Goal: Transaction & Acquisition: Purchase product/service

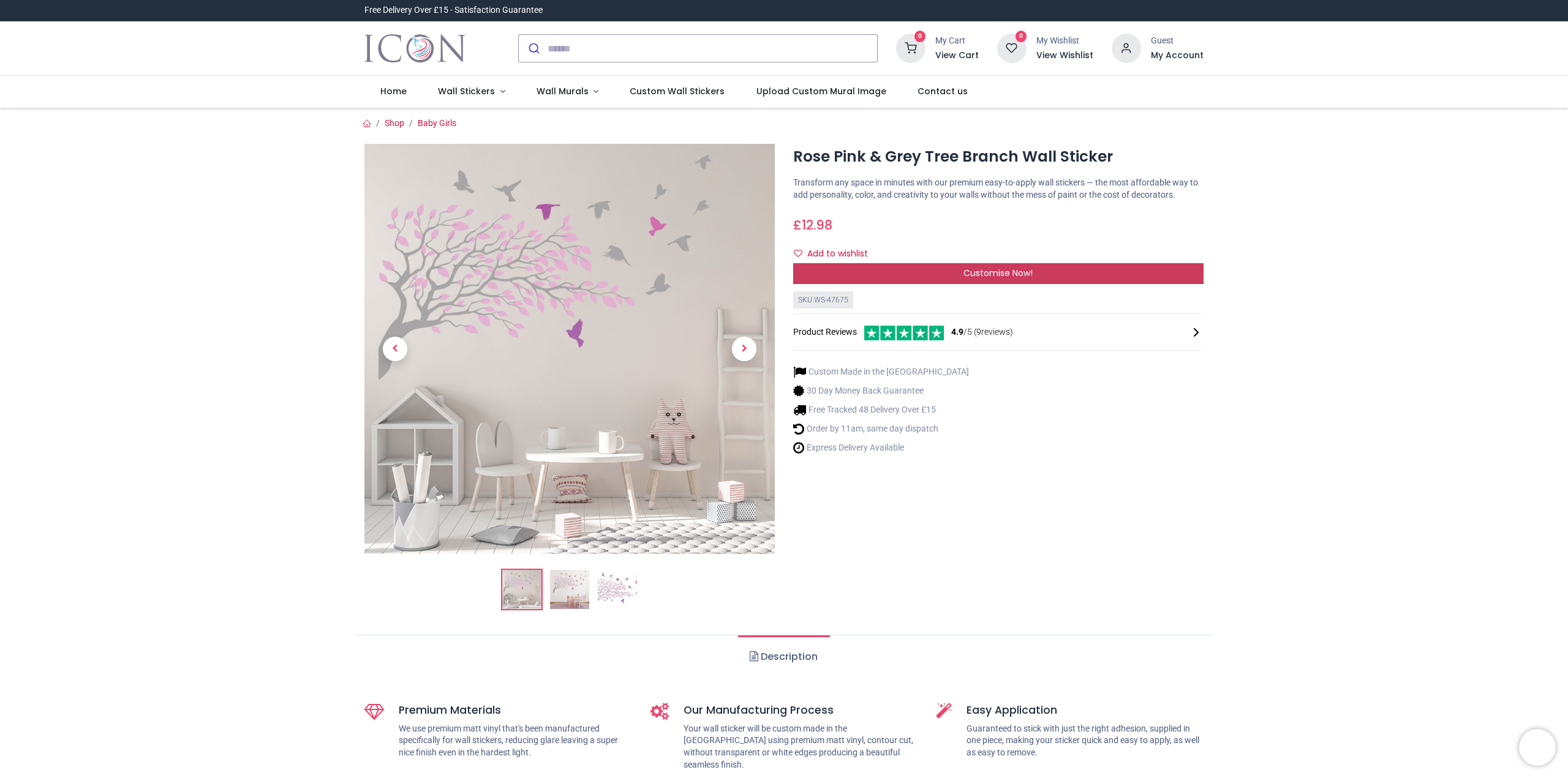
click at [991, 270] on span "Customise Now!" at bounding box center [998, 273] width 69 height 12
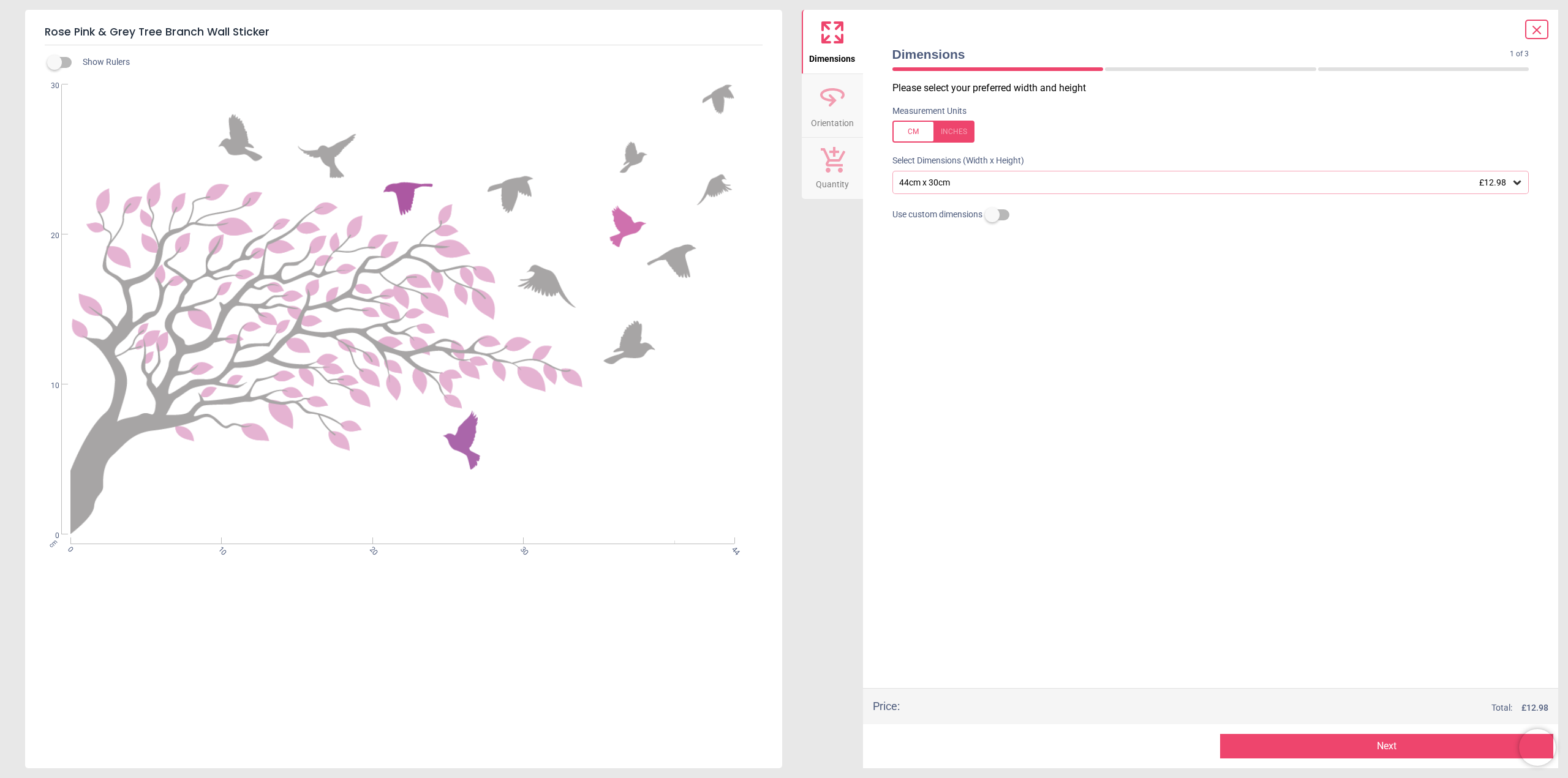
click at [1017, 187] on div "44cm x 30cm £12.98" at bounding box center [1205, 182] width 614 height 10
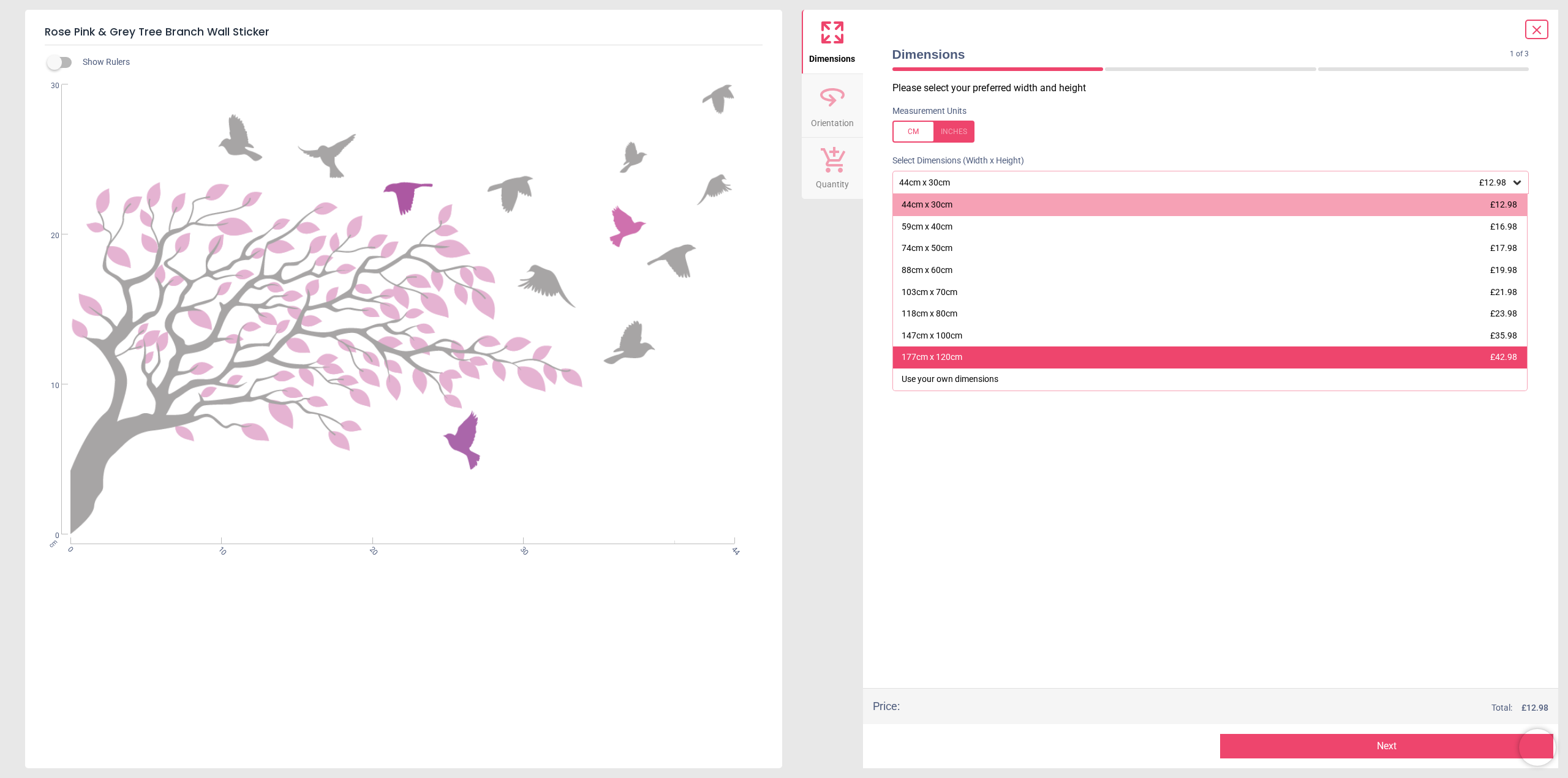
click at [949, 364] on div "177cm x 120cm" at bounding box center [932, 358] width 60 height 12
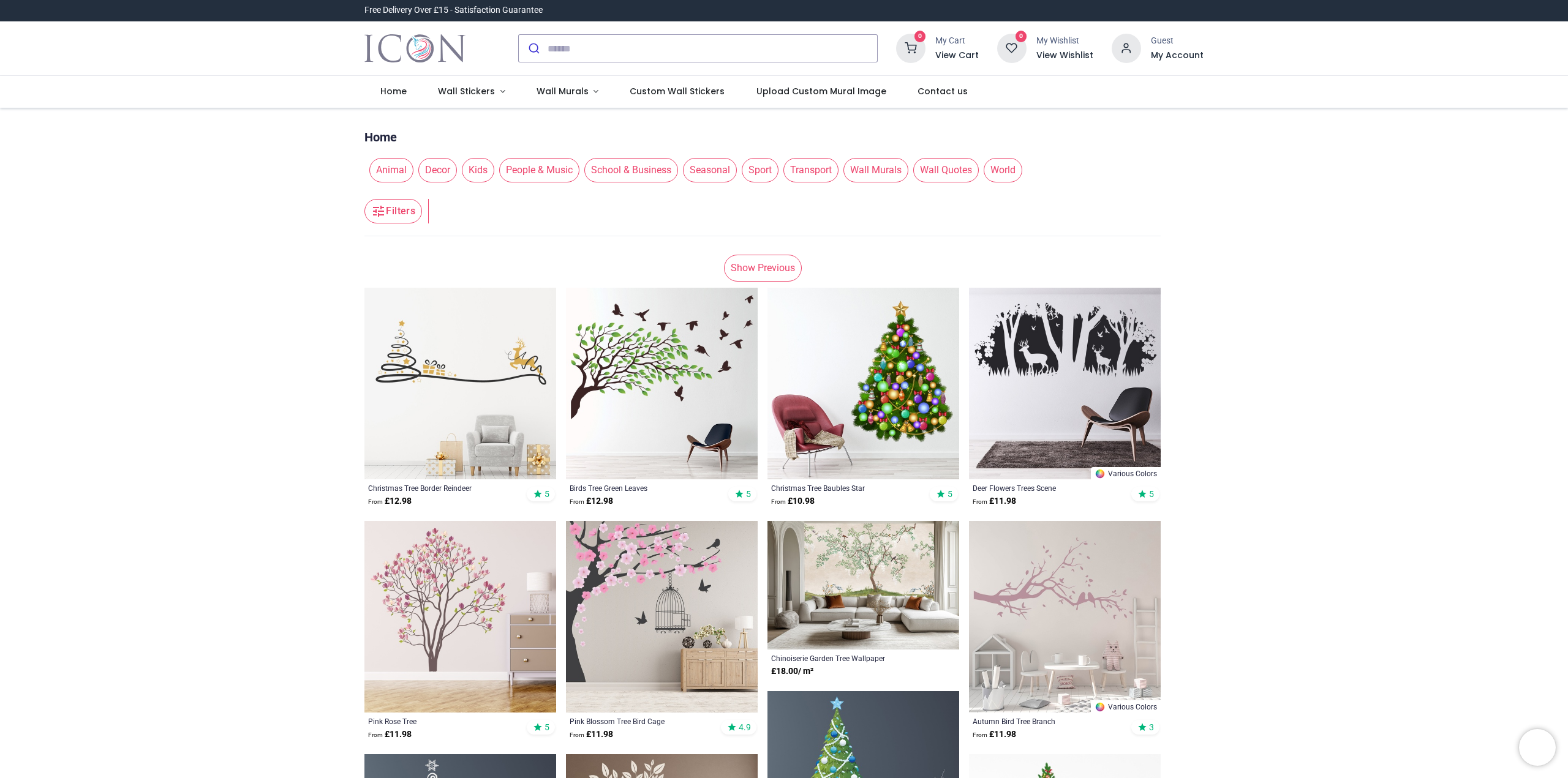
scroll to position [326, 0]
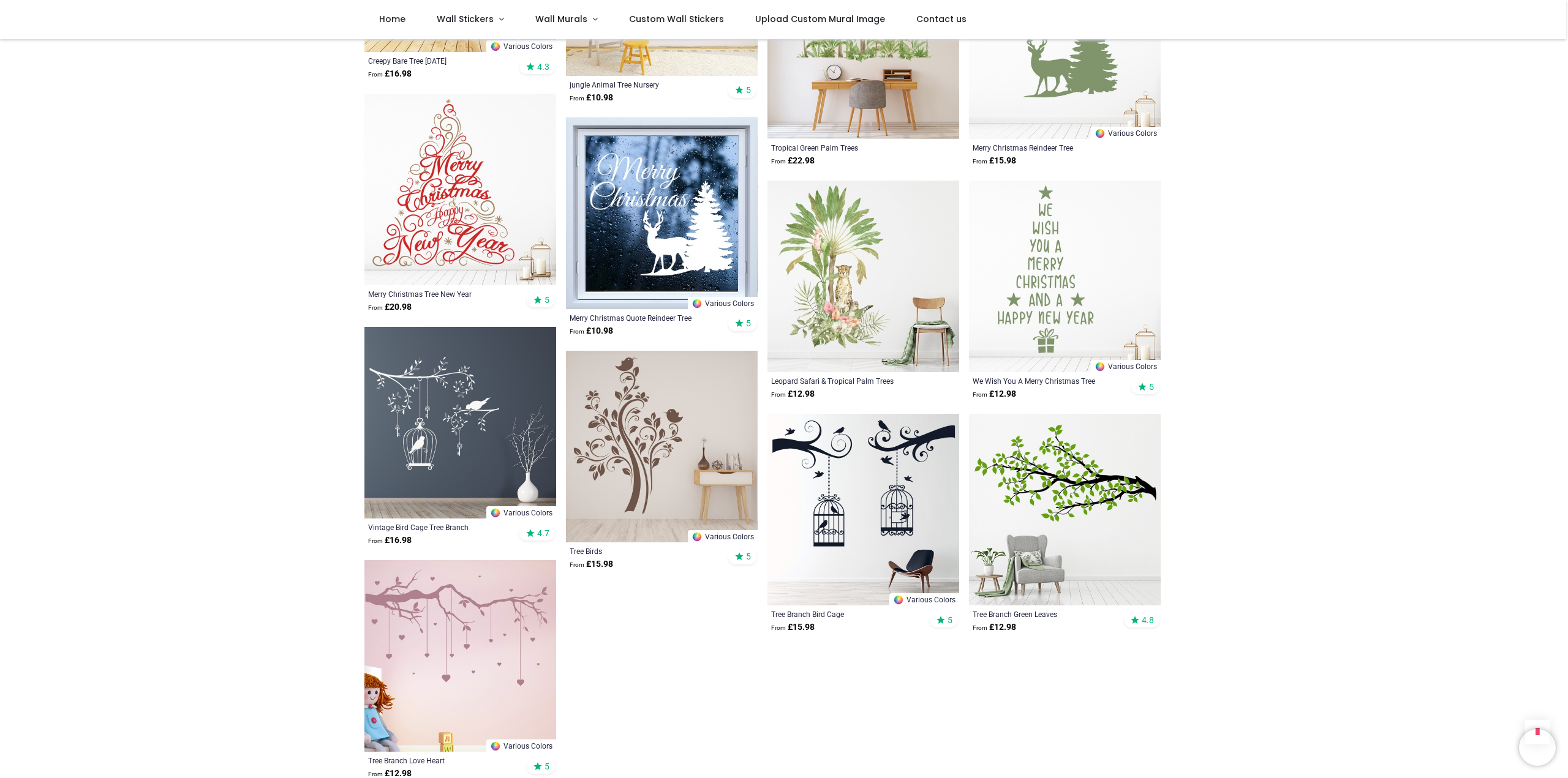
scroll to position [2938, 0]
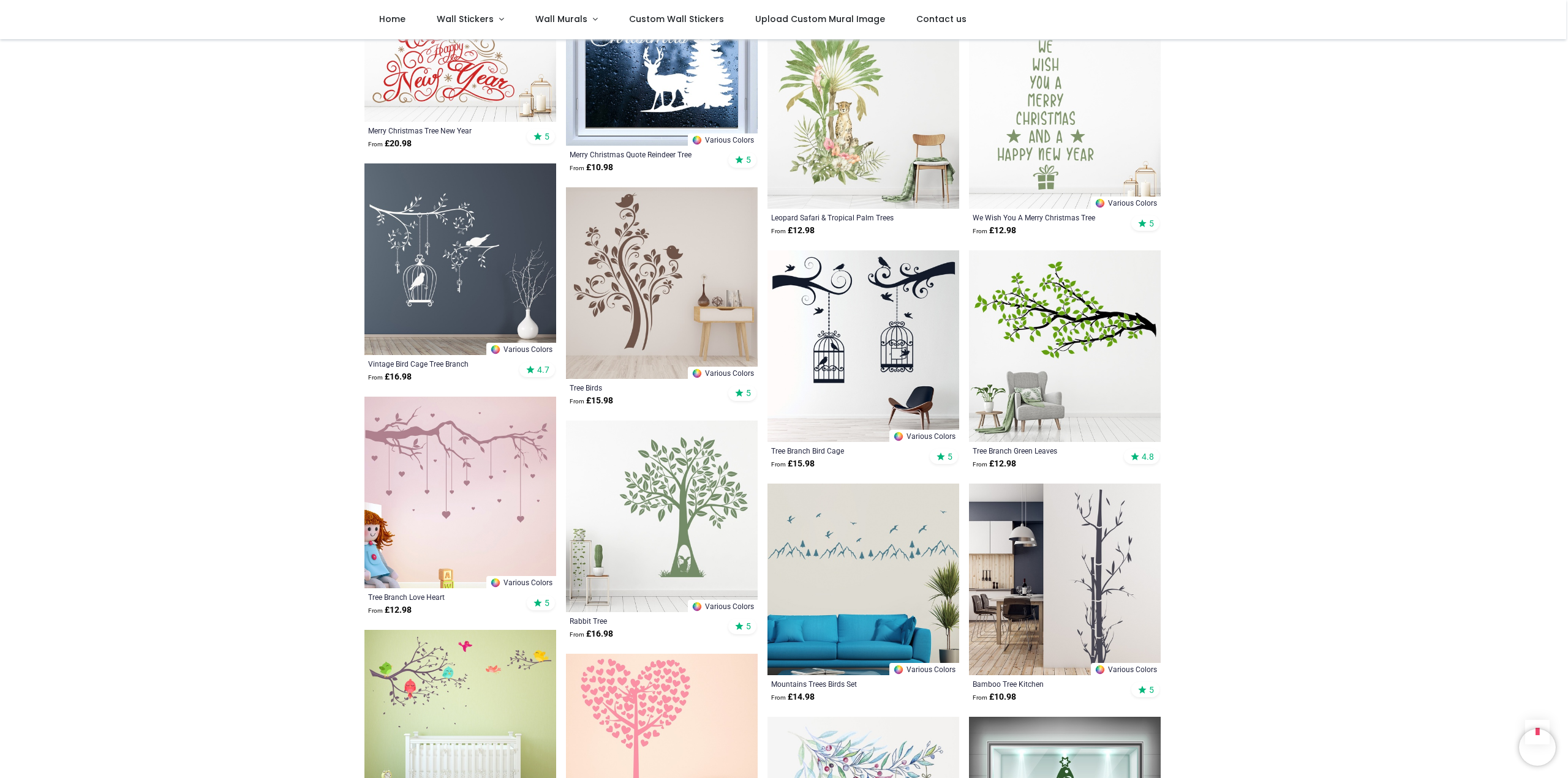
scroll to position [3265, 0]
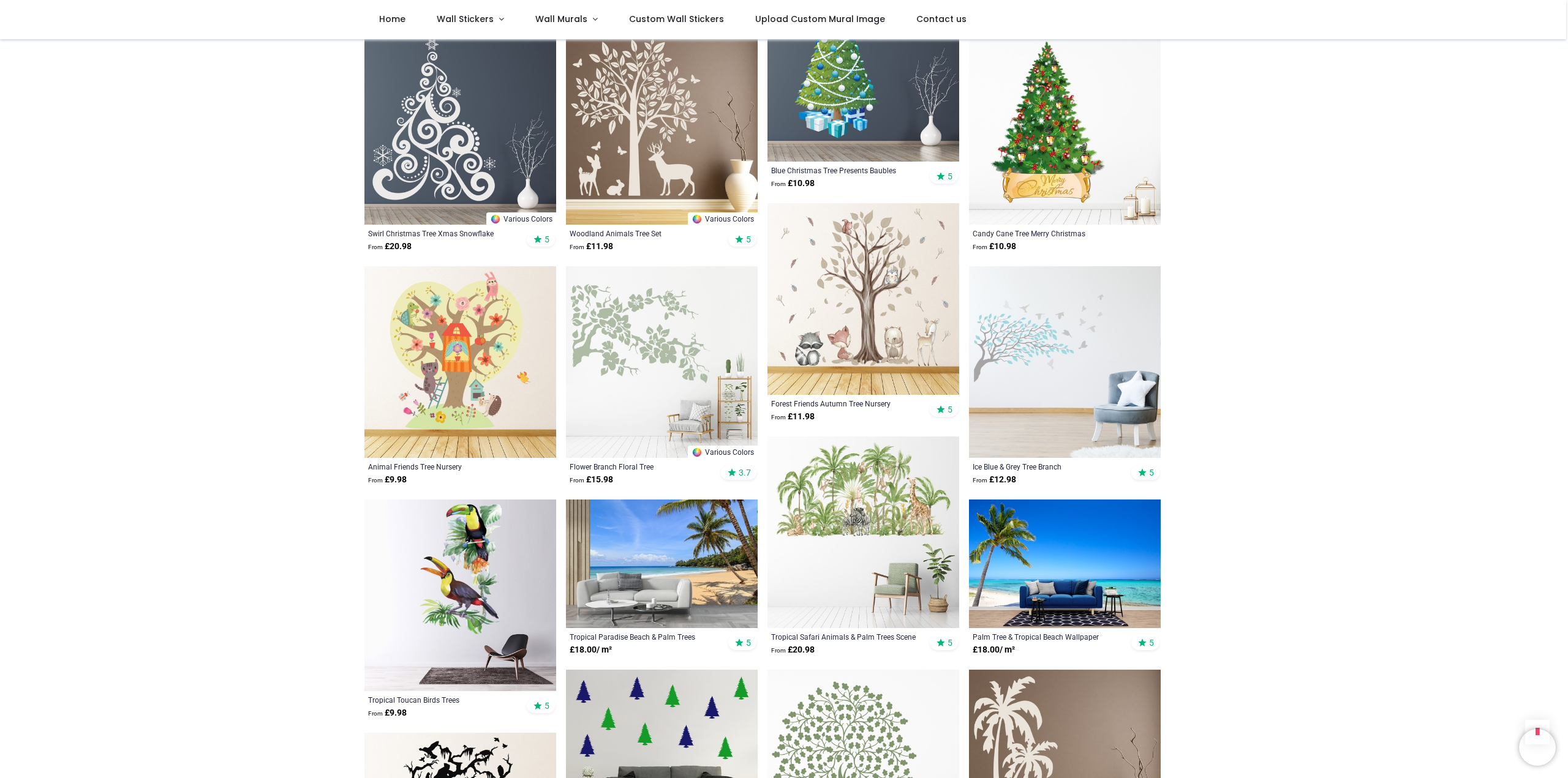
scroll to position [118, 0]
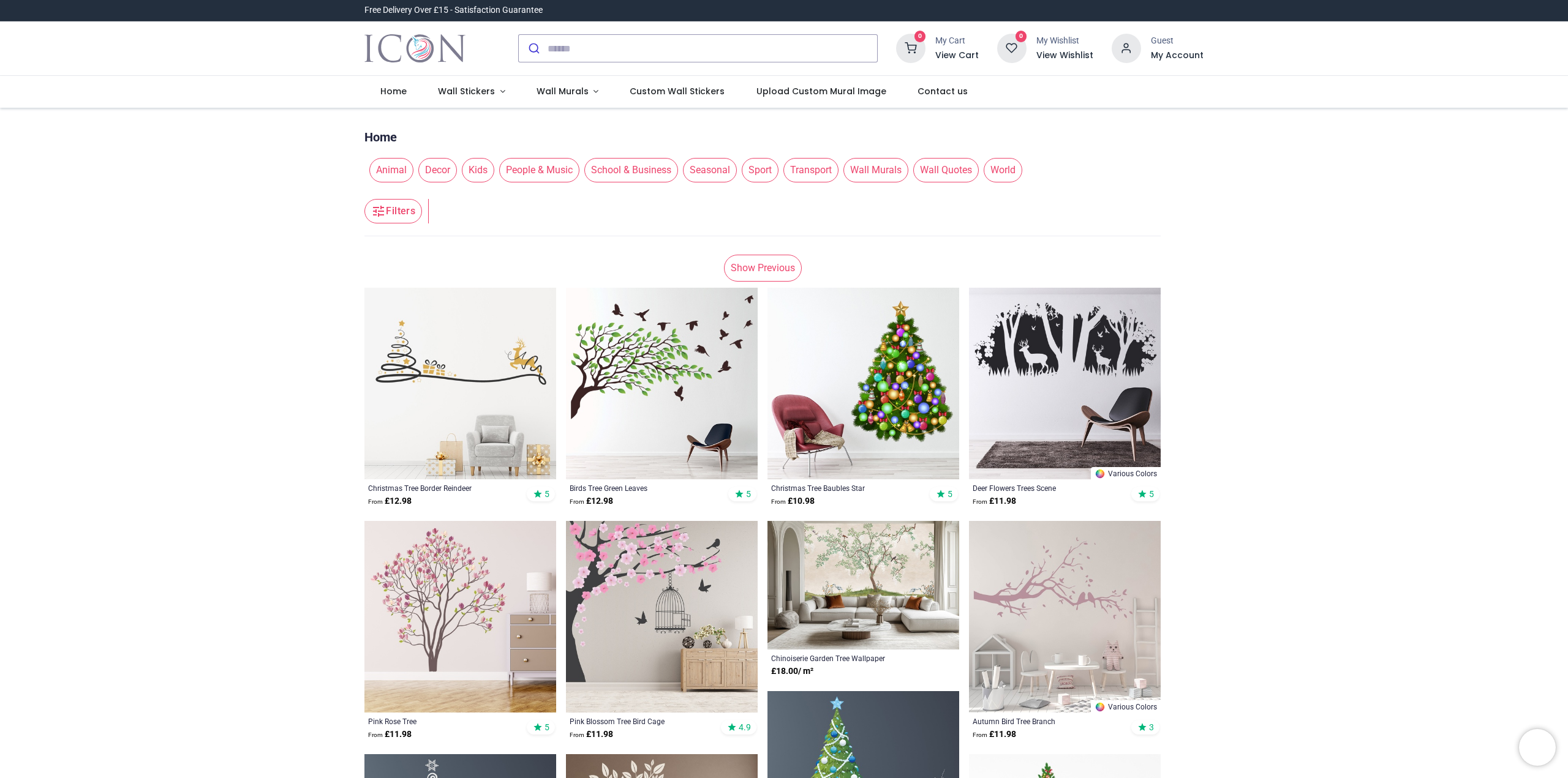
click at [629, 367] on img at bounding box center [661, 383] width 192 height 191
click at [651, 364] on img at bounding box center [661, 383] width 192 height 191
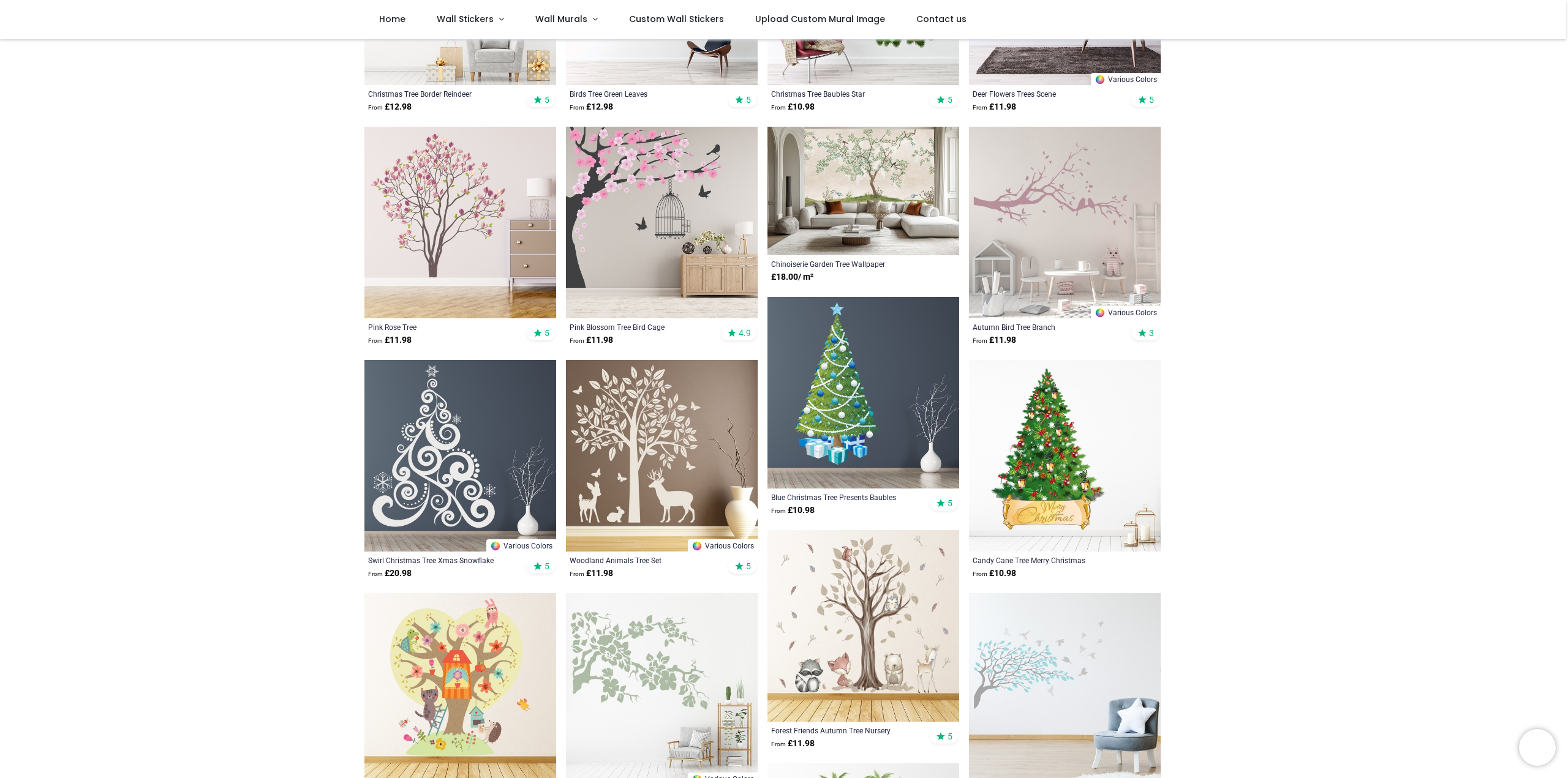
scroll to position [490, 0]
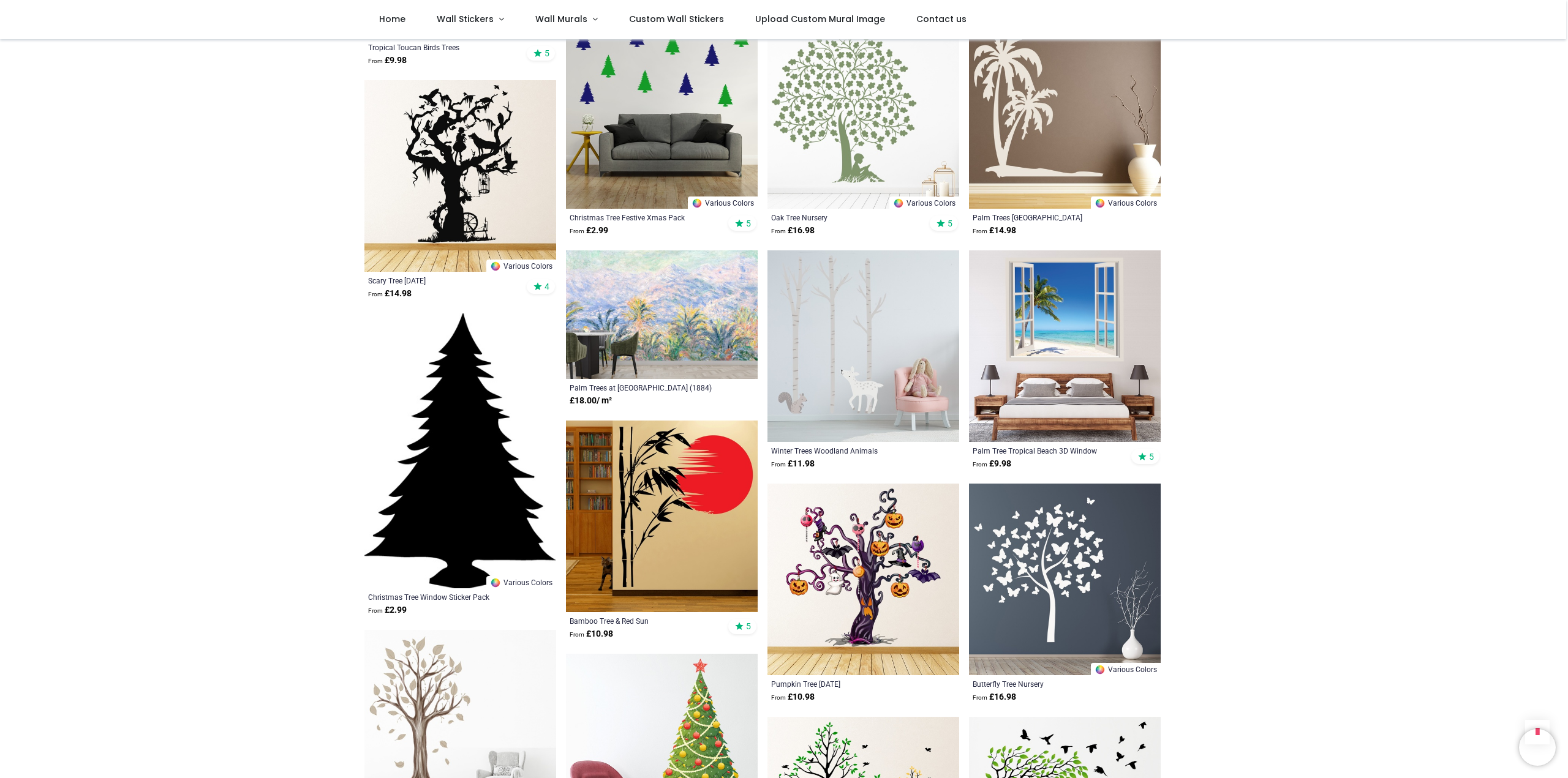
scroll to position [1469, 0]
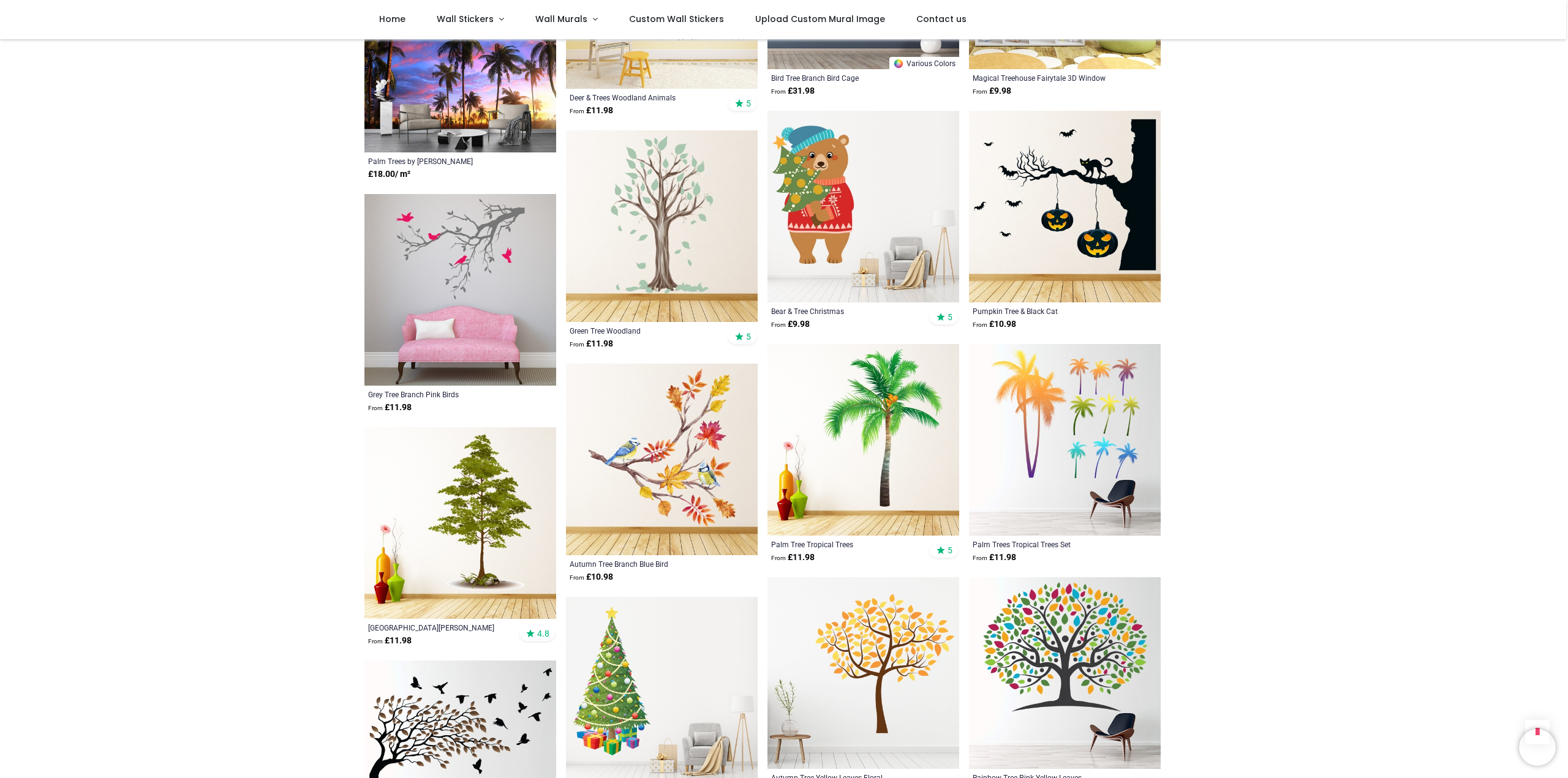
scroll to position [4408, 0]
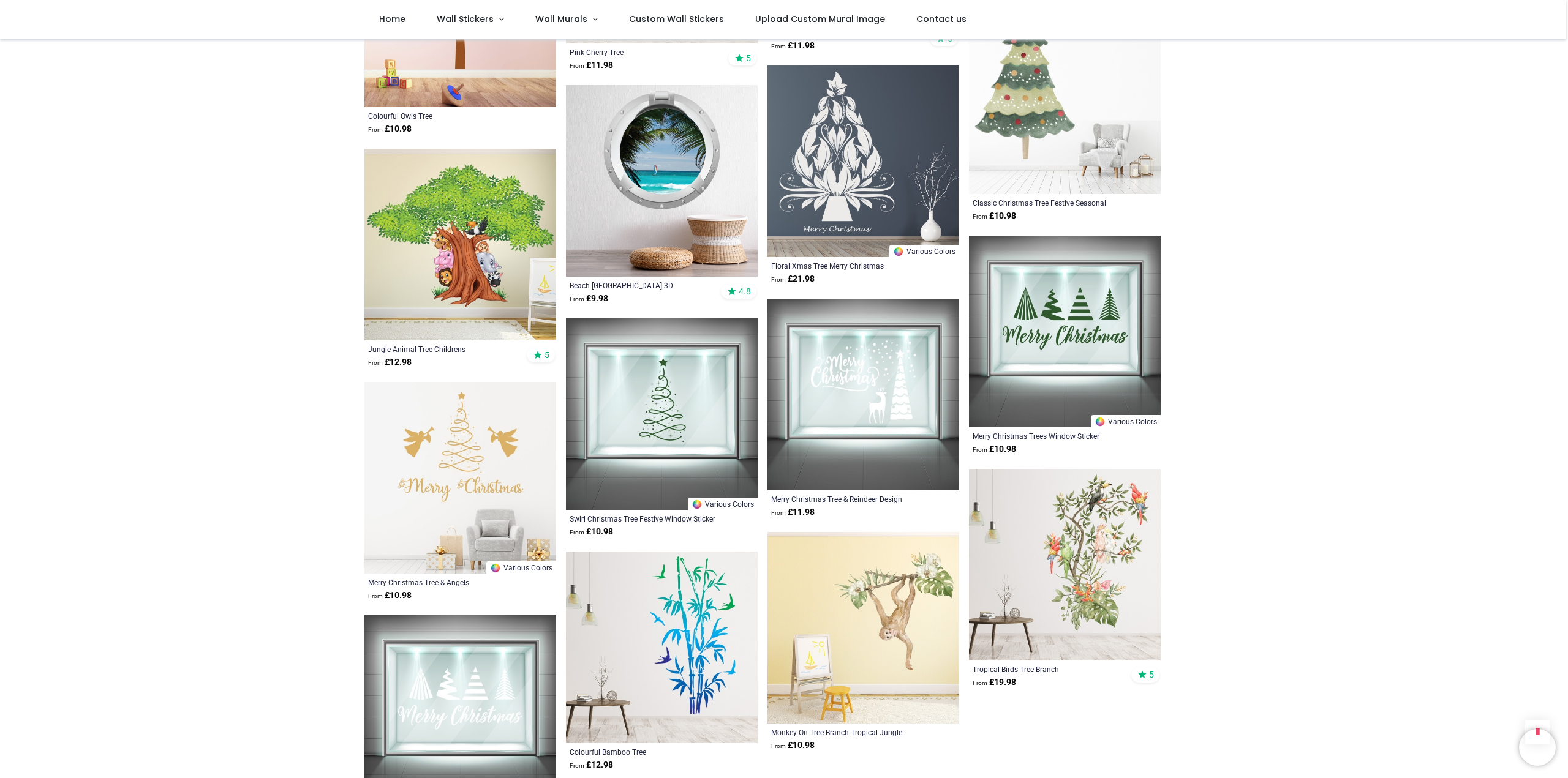
scroll to position [6041, 0]
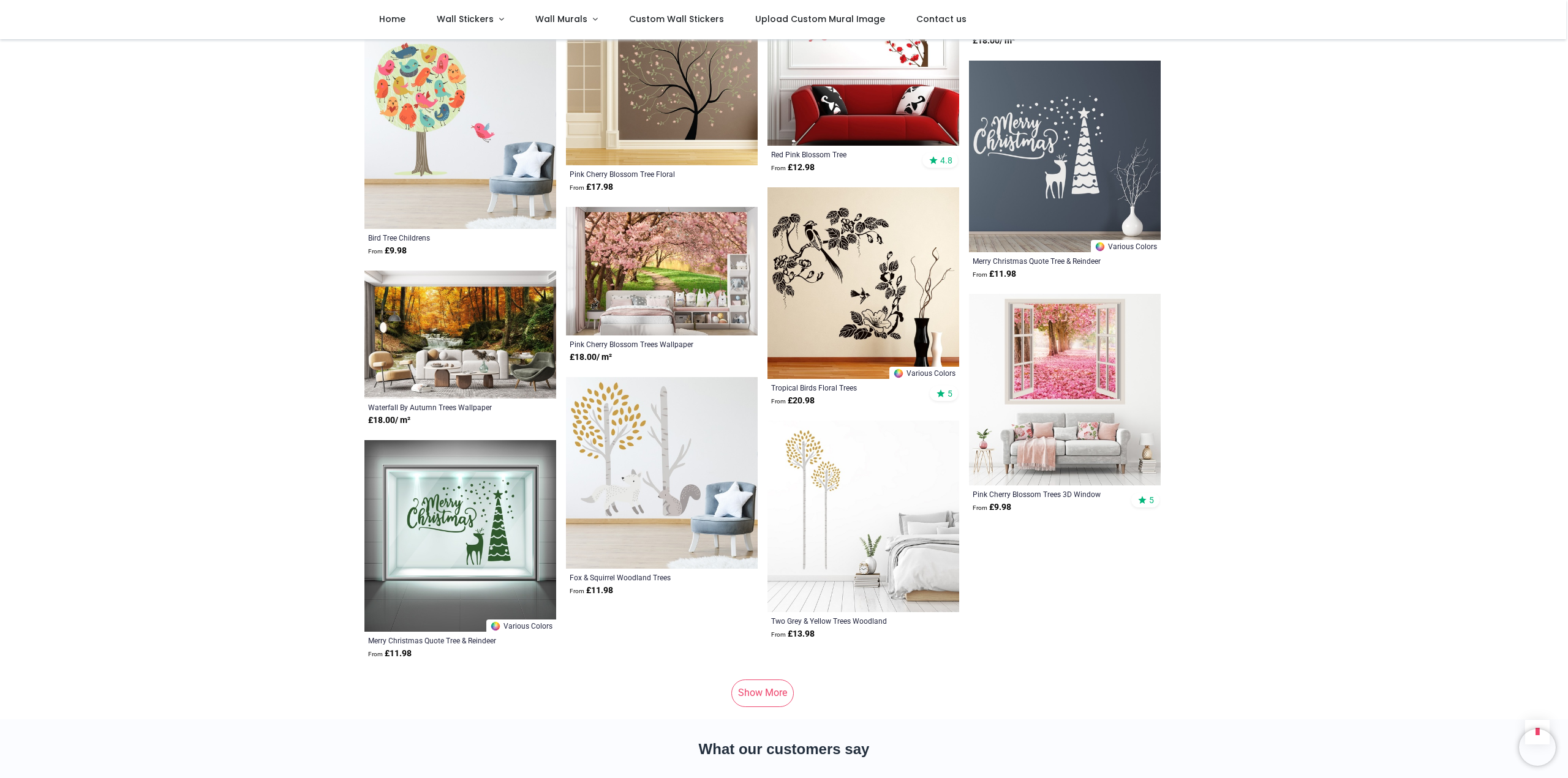
scroll to position [7837, 0]
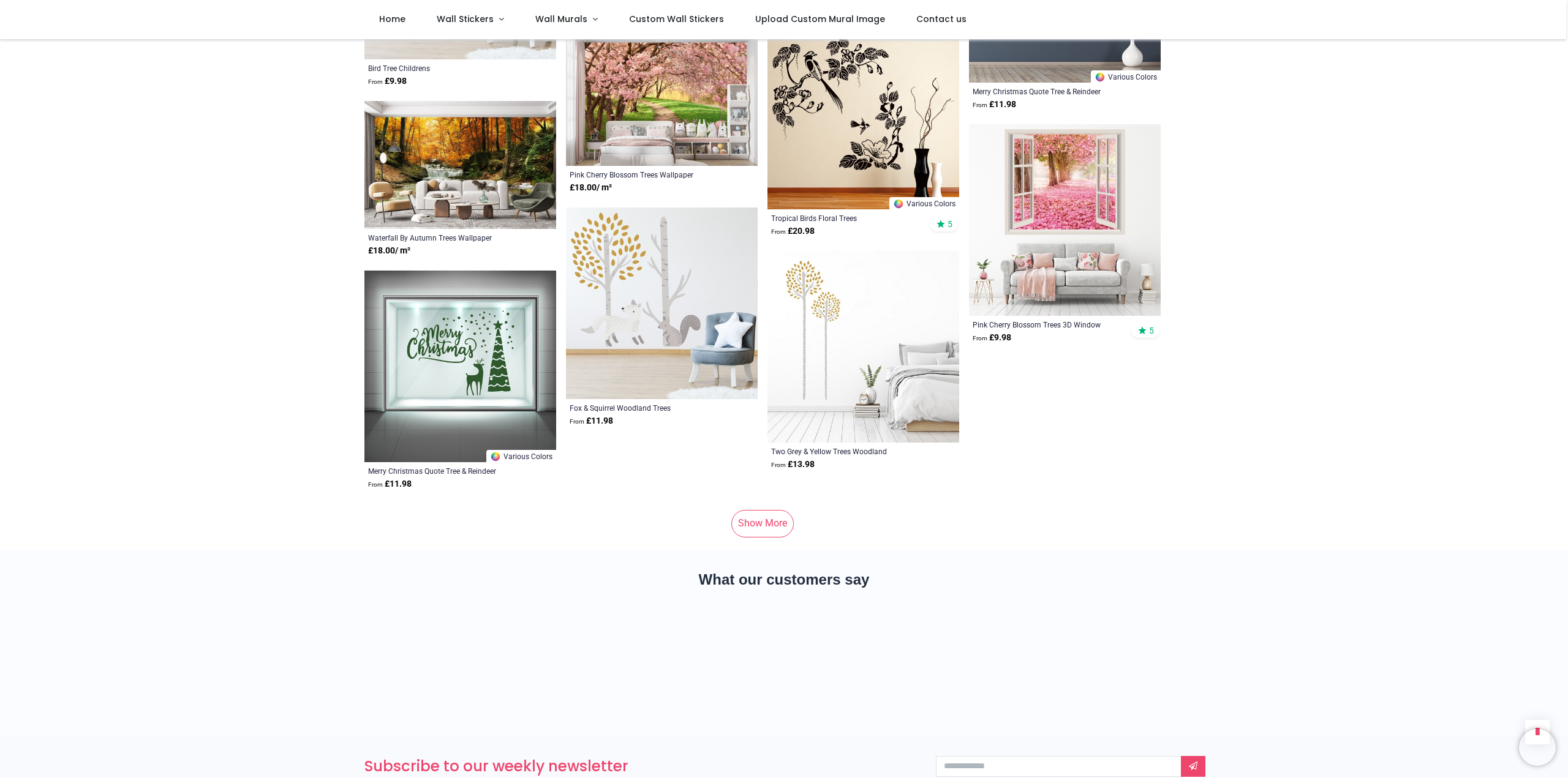
click at [767, 510] on link "Show More" at bounding box center [762, 524] width 62 height 27
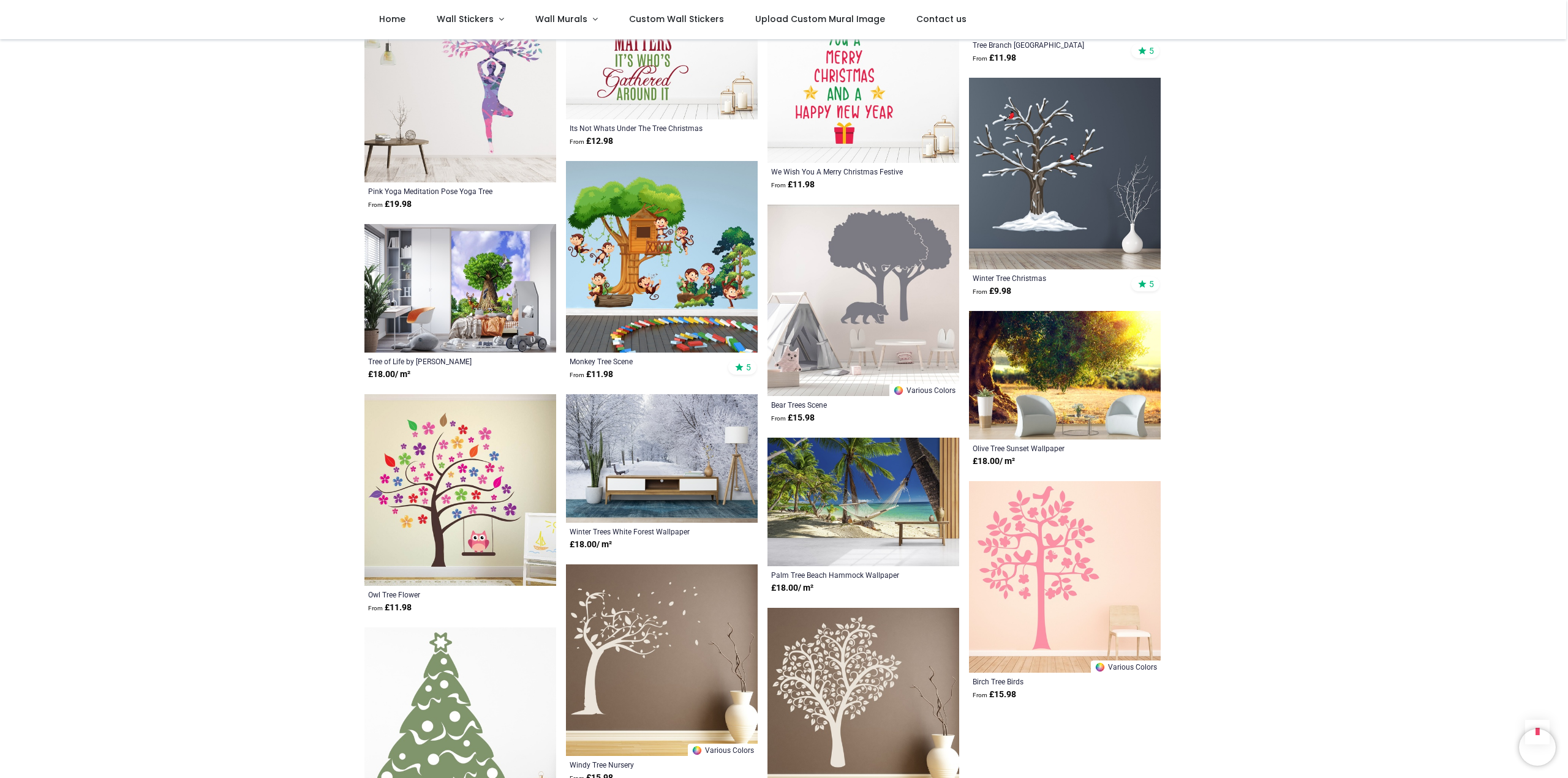
scroll to position [9142, 0]
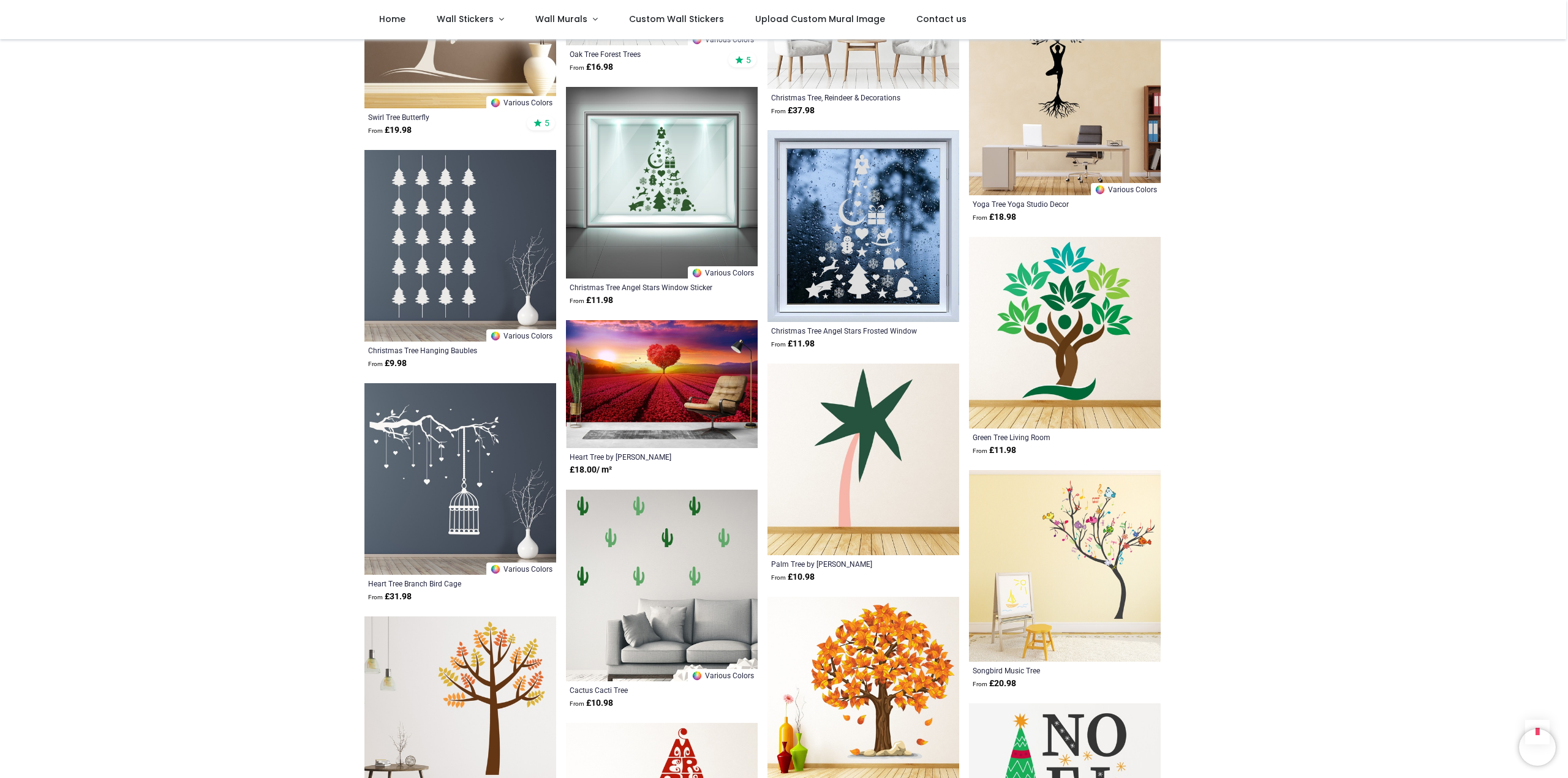
scroll to position [10122, 0]
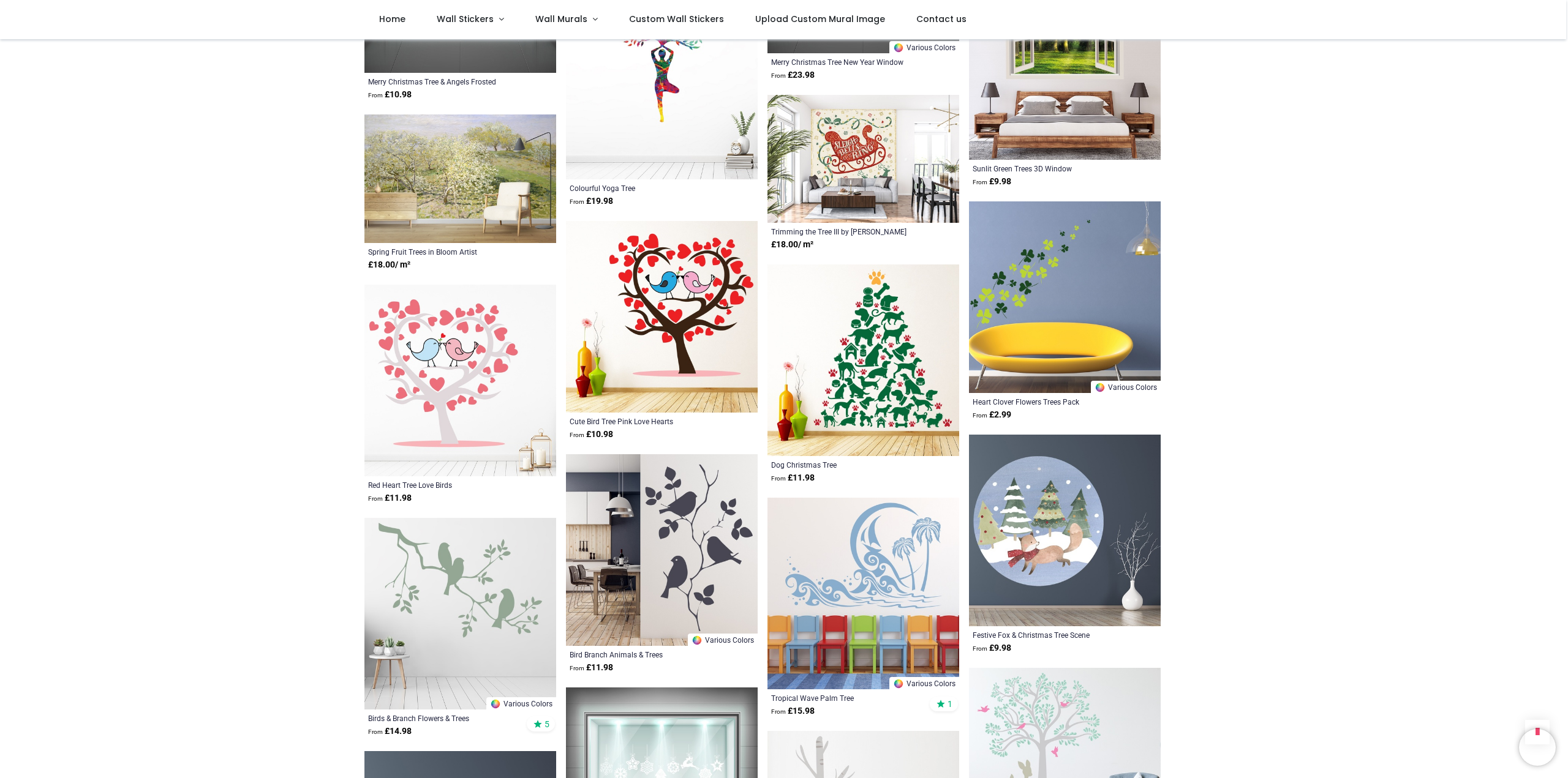
scroll to position [11591, 0]
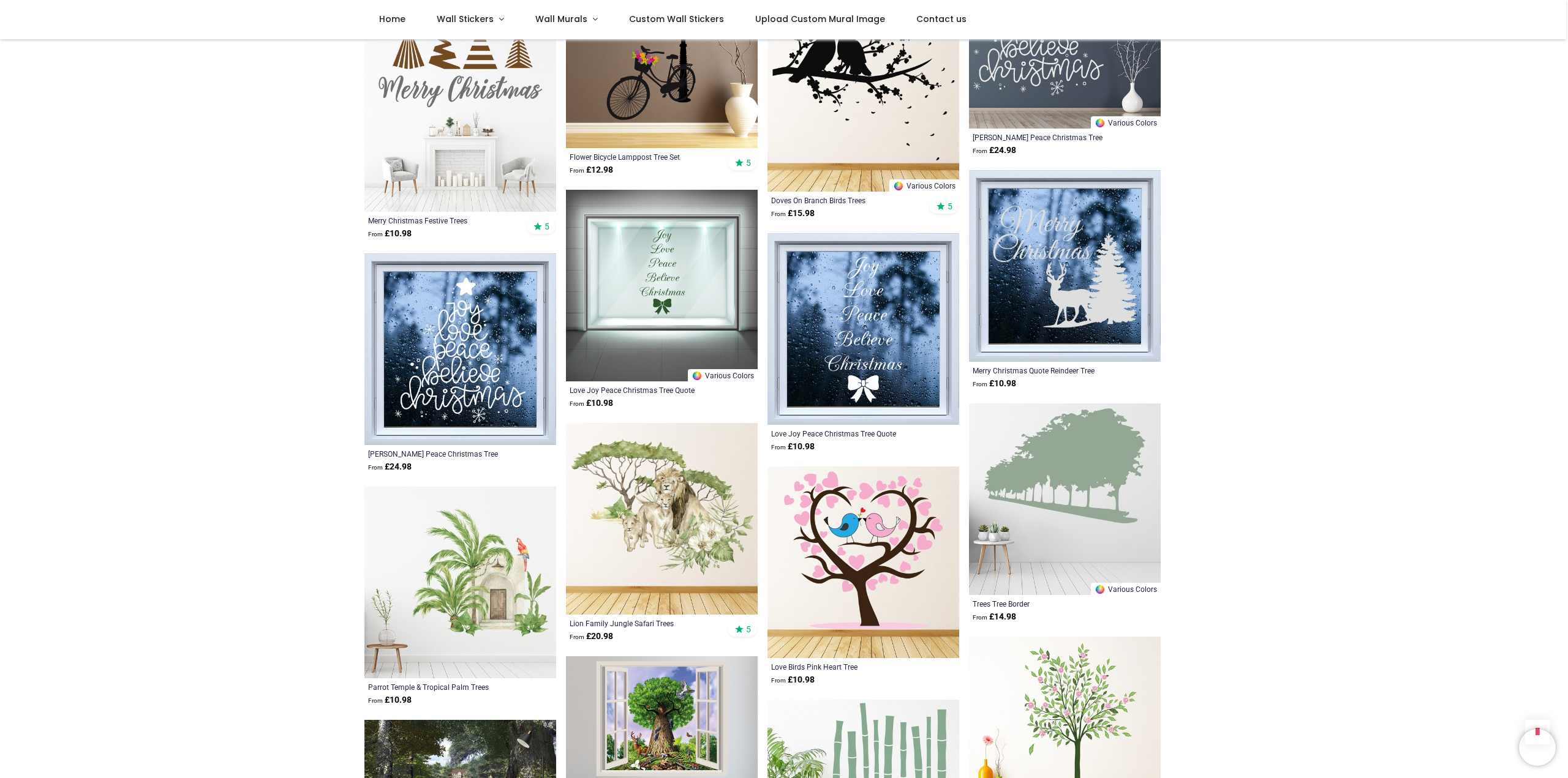
scroll to position [12408, 0]
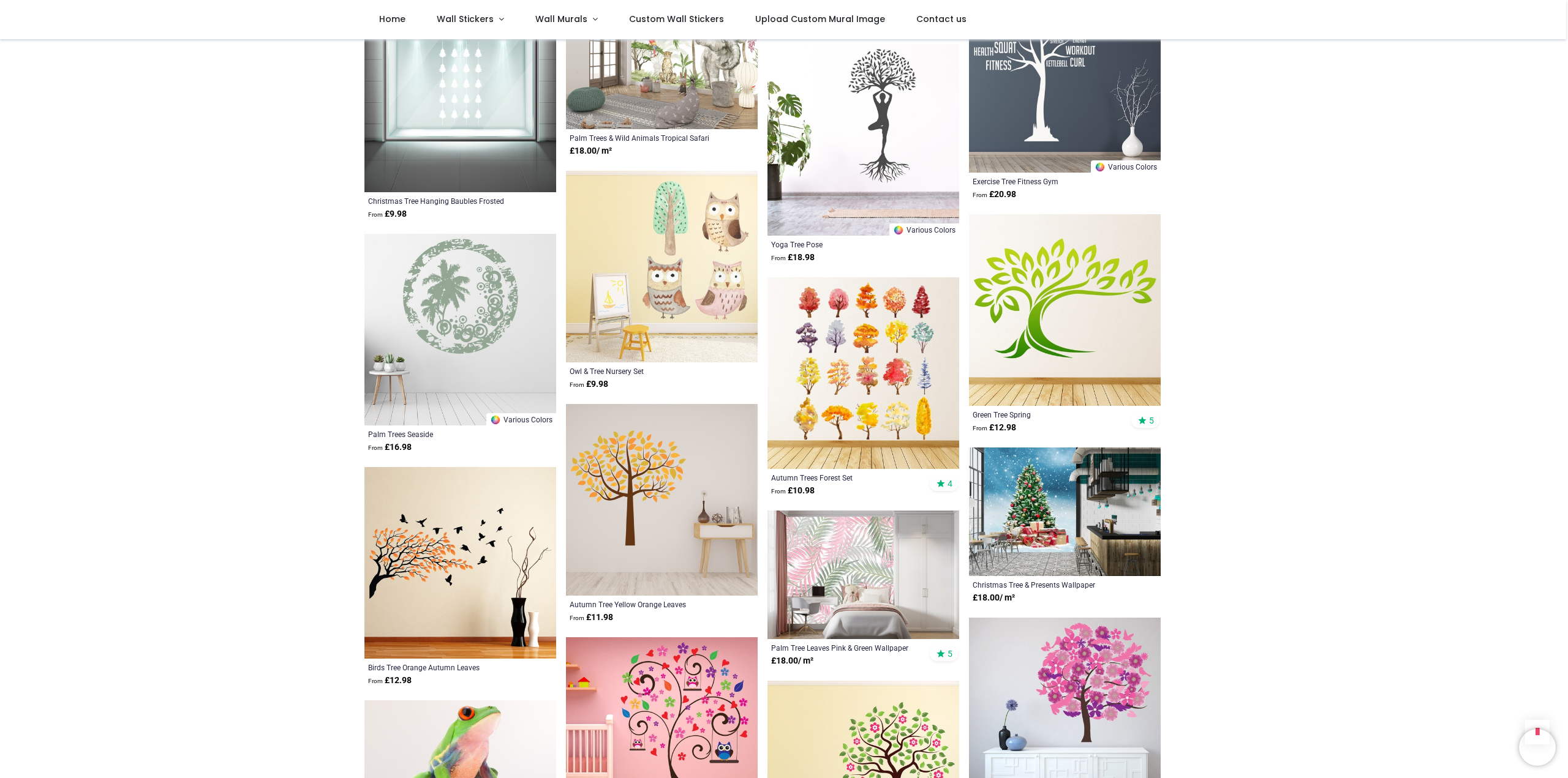
scroll to position [13877, 0]
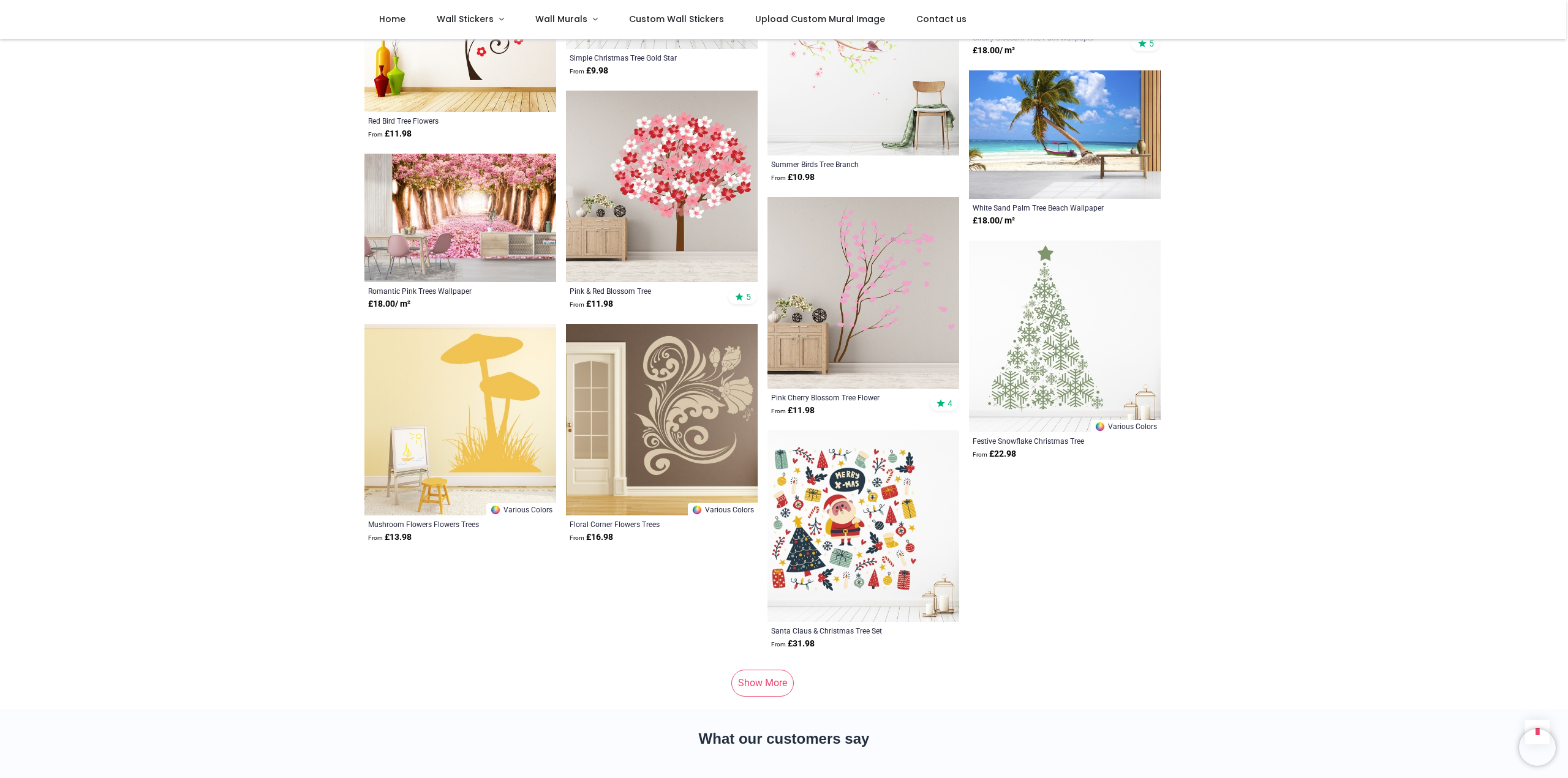
scroll to position [15673, 0]
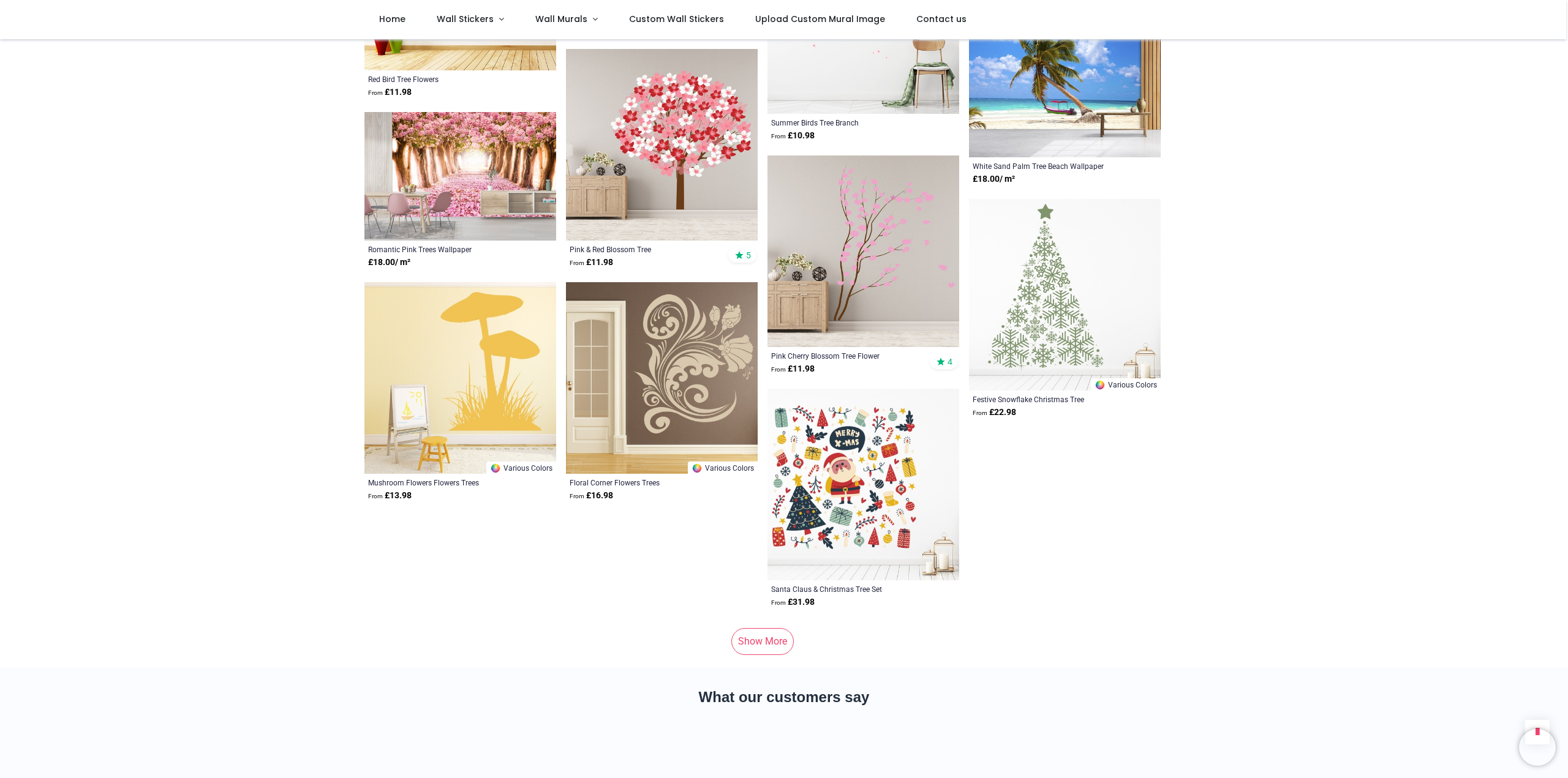
click at [750, 628] on link "Show More" at bounding box center [762, 642] width 62 height 27
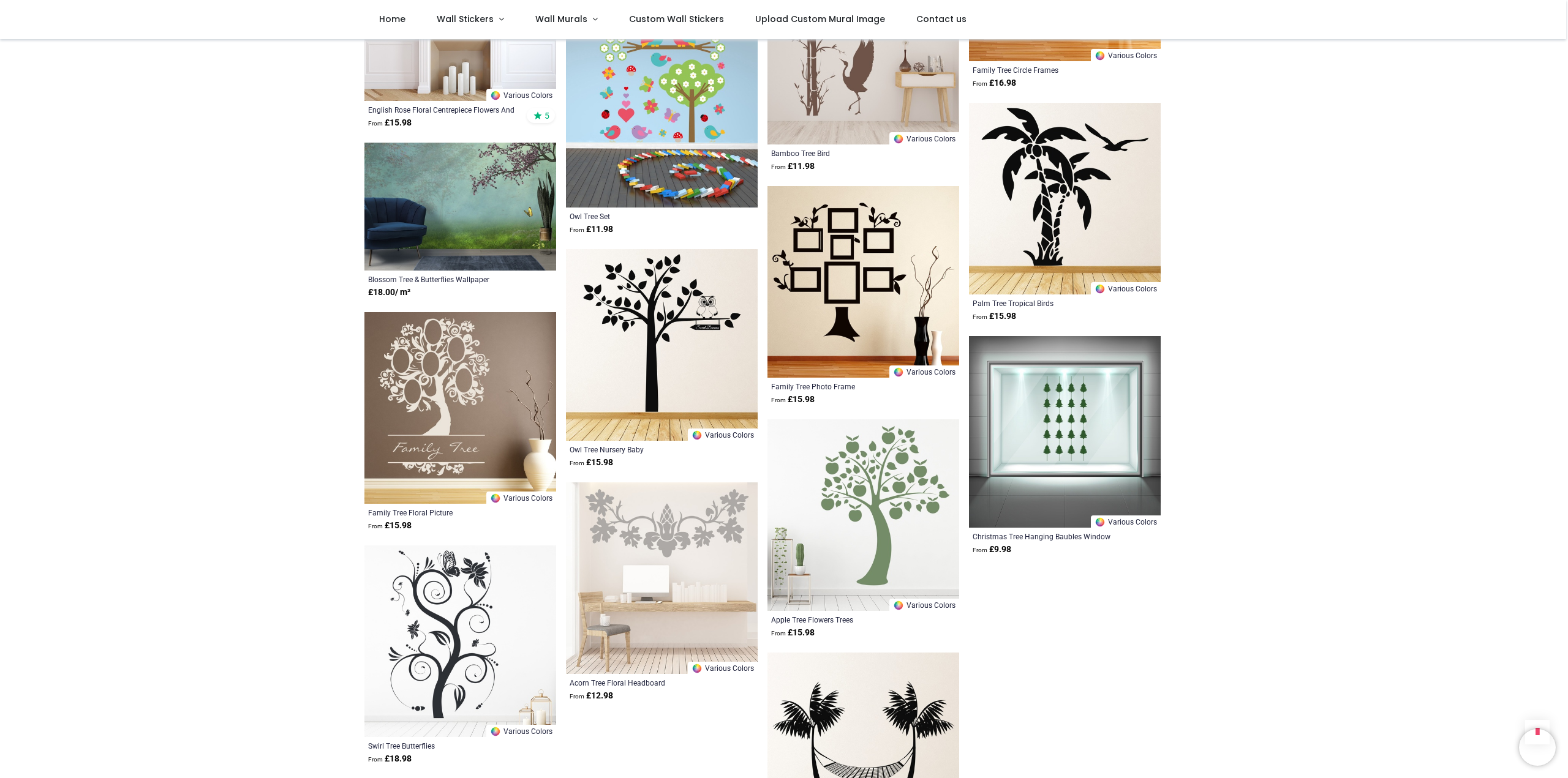
scroll to position [17142, 0]
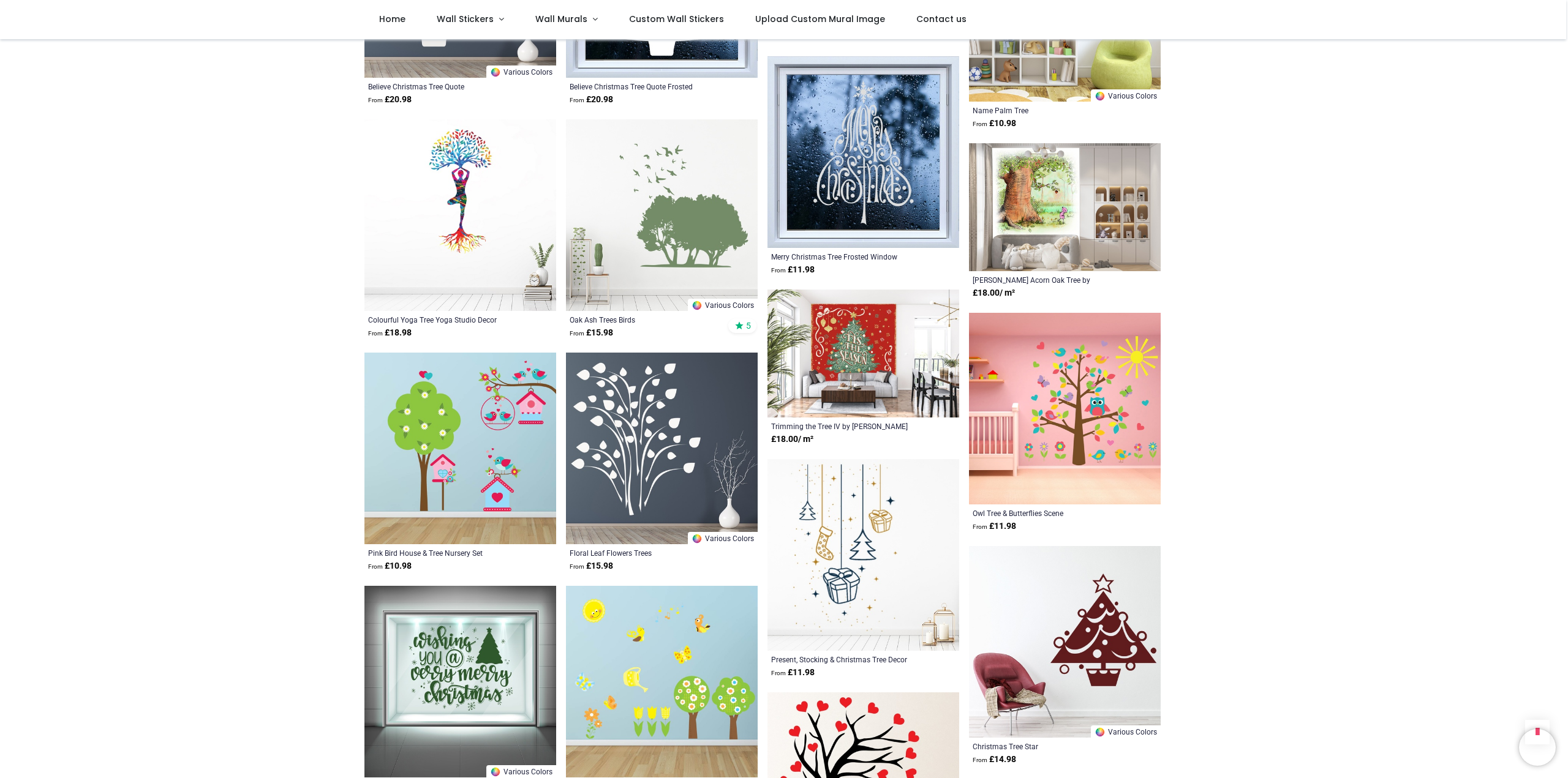
scroll to position [18285, 0]
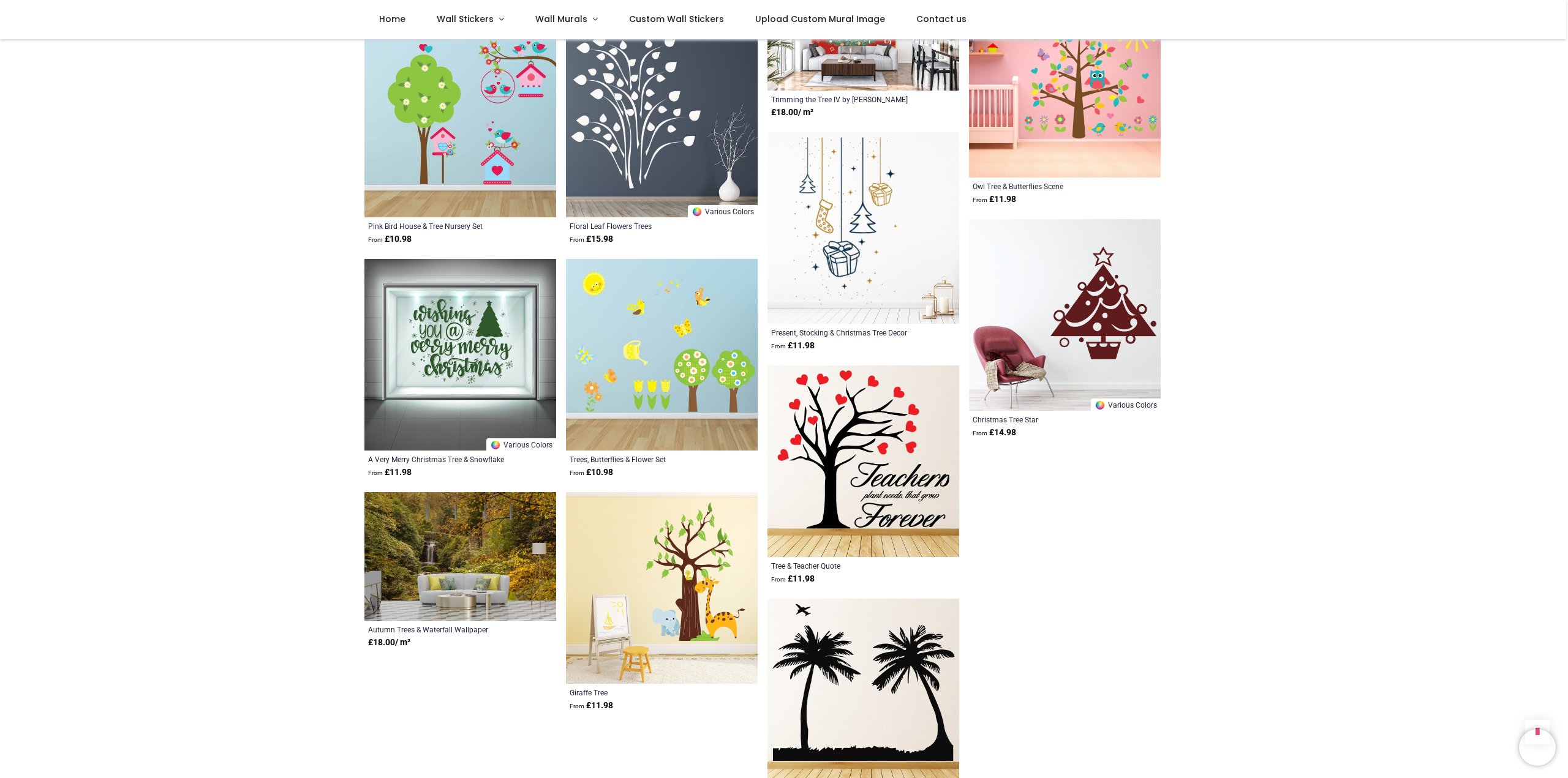
scroll to position [18612, 0]
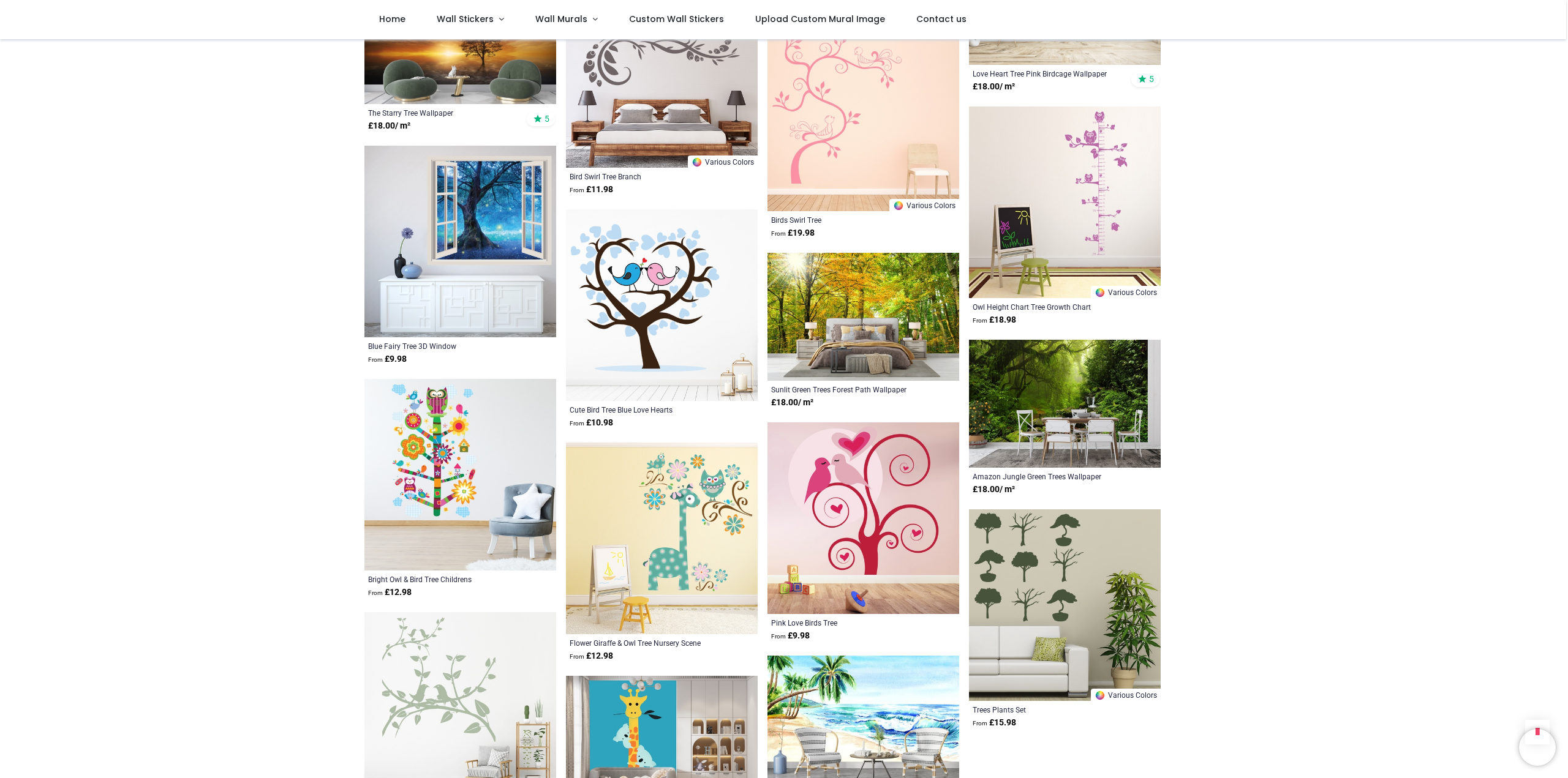
scroll to position [20081, 0]
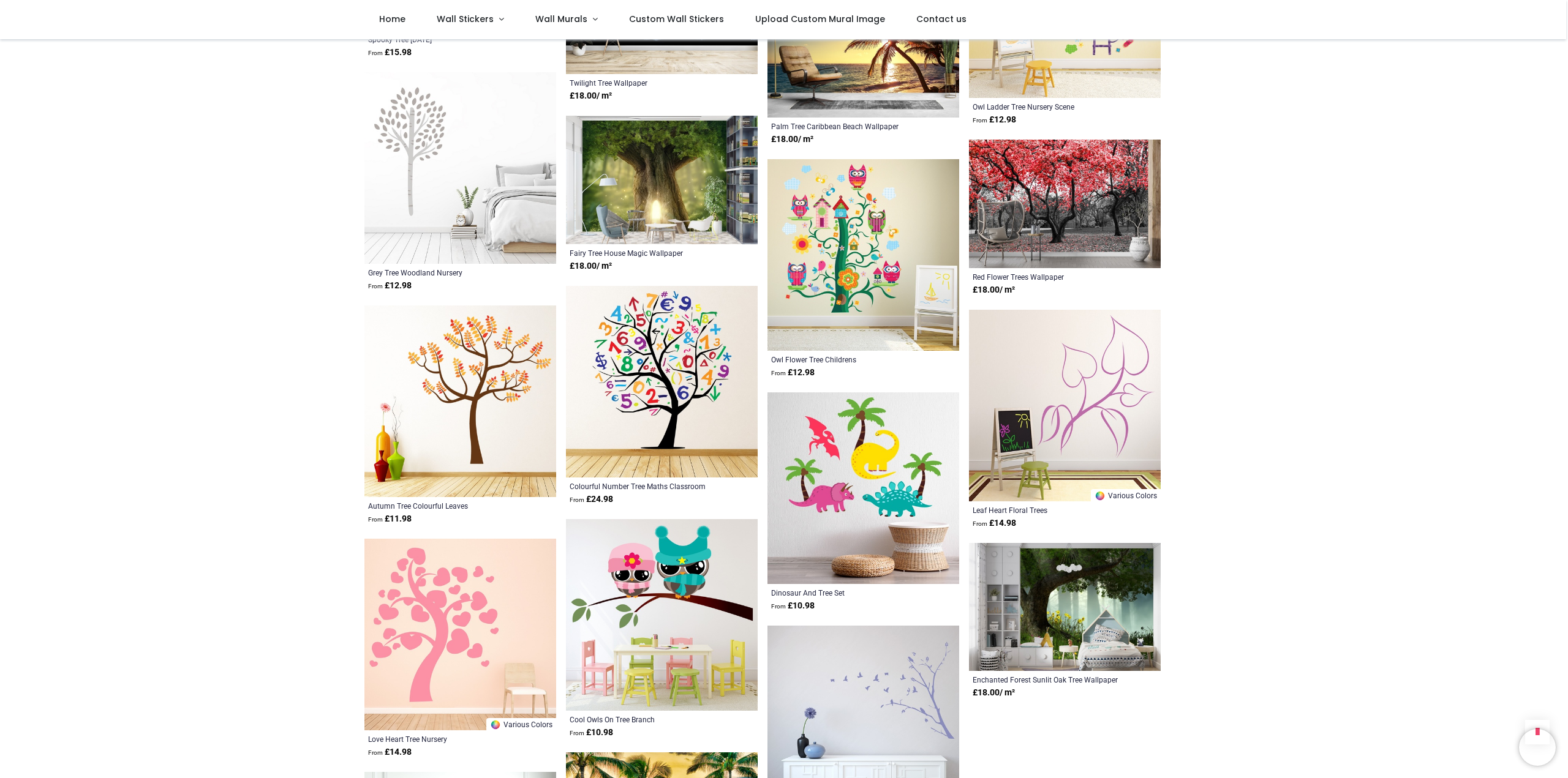
scroll to position [21387, 0]
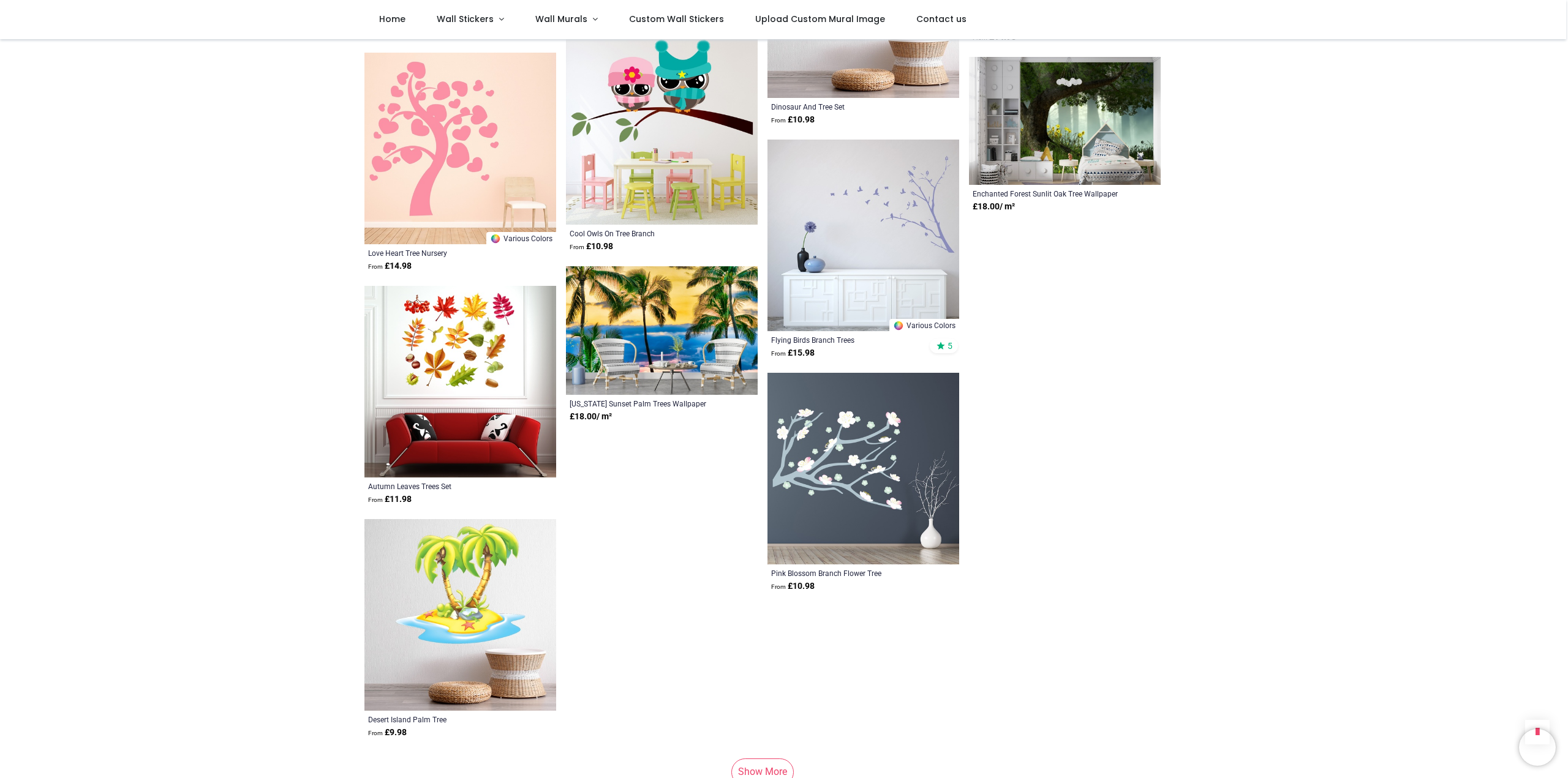
scroll to position [21876, 0]
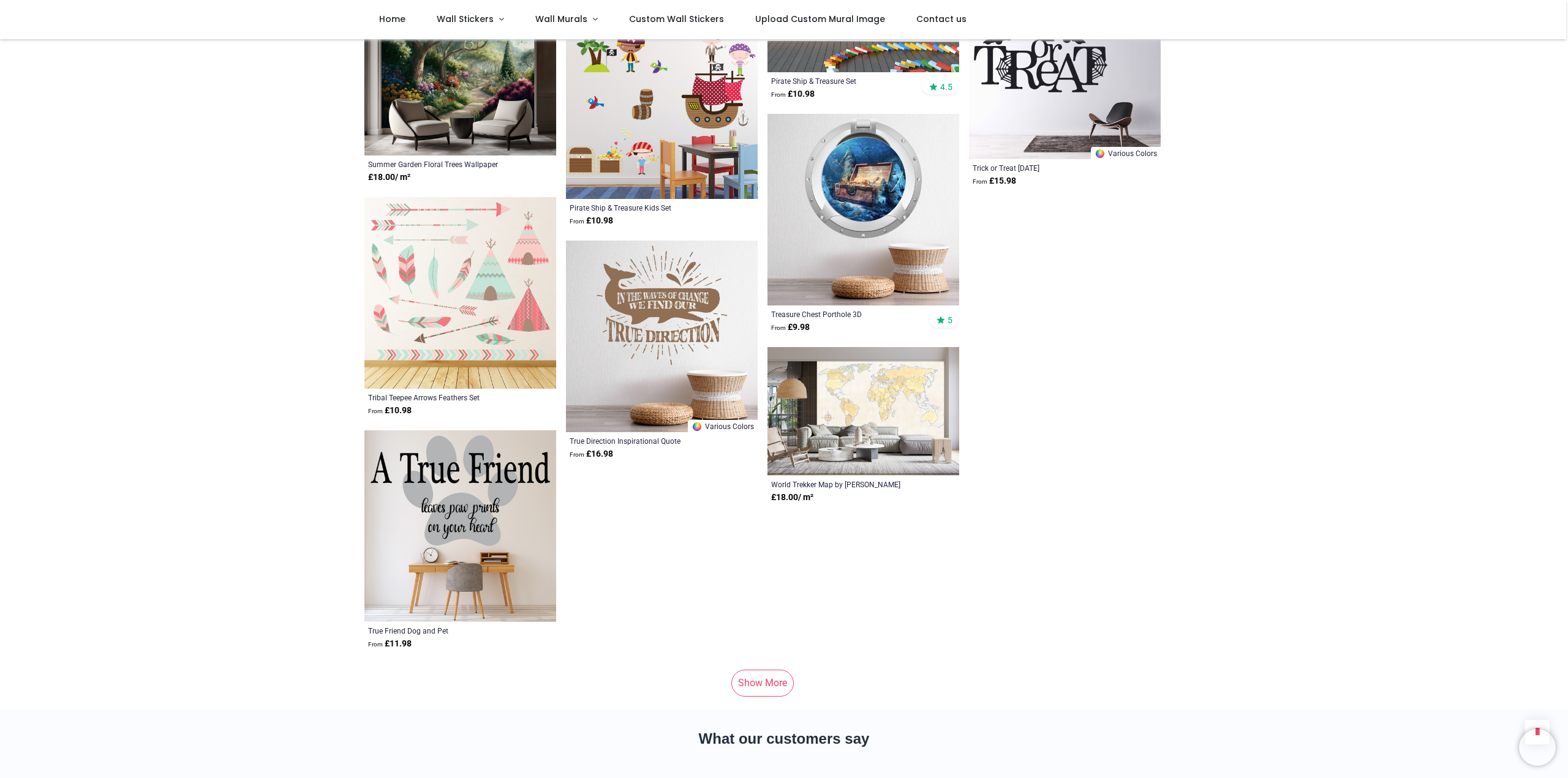
scroll to position [23346, 0]
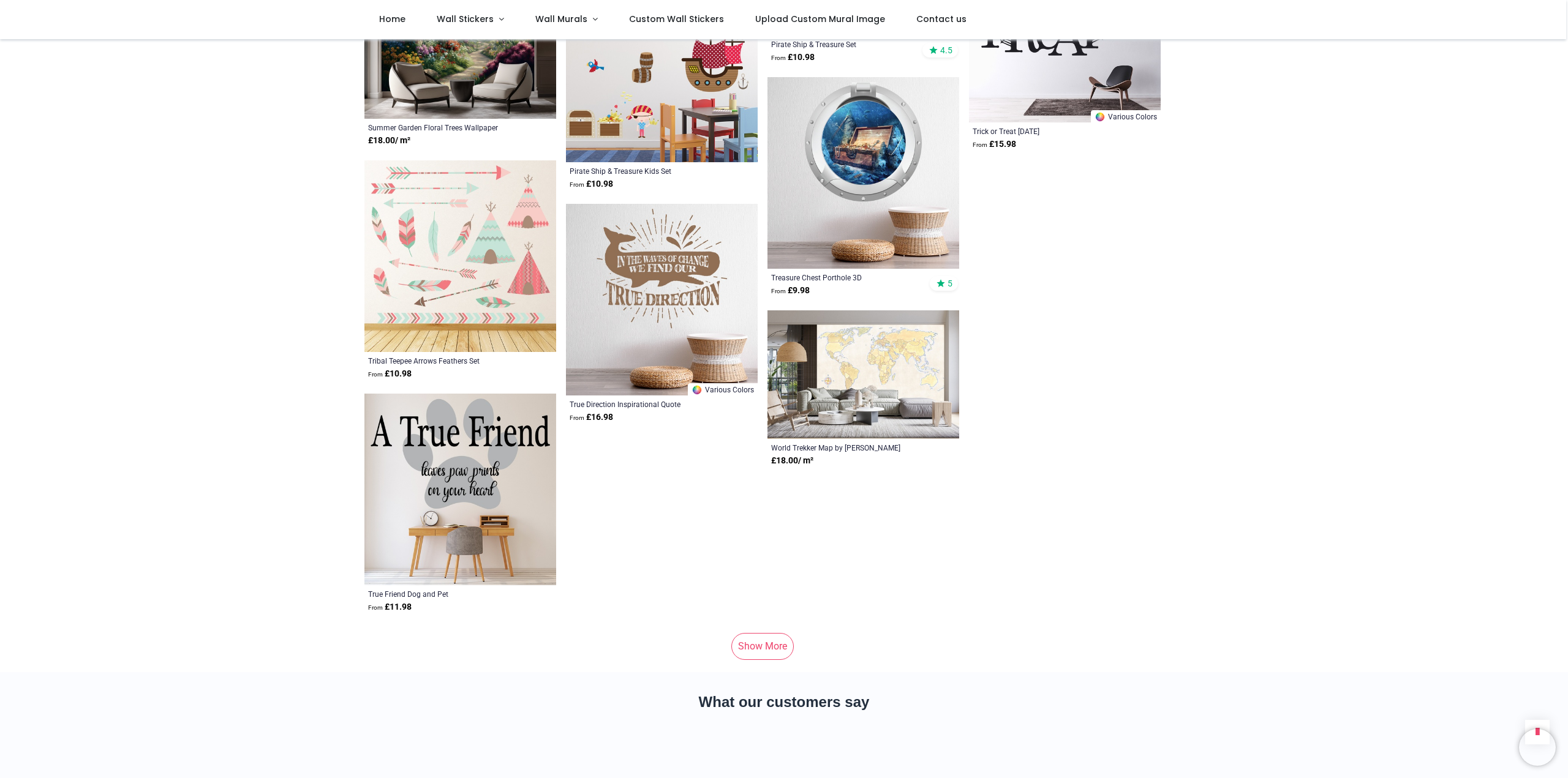
click at [766, 633] on link "Show More" at bounding box center [762, 646] width 62 height 27
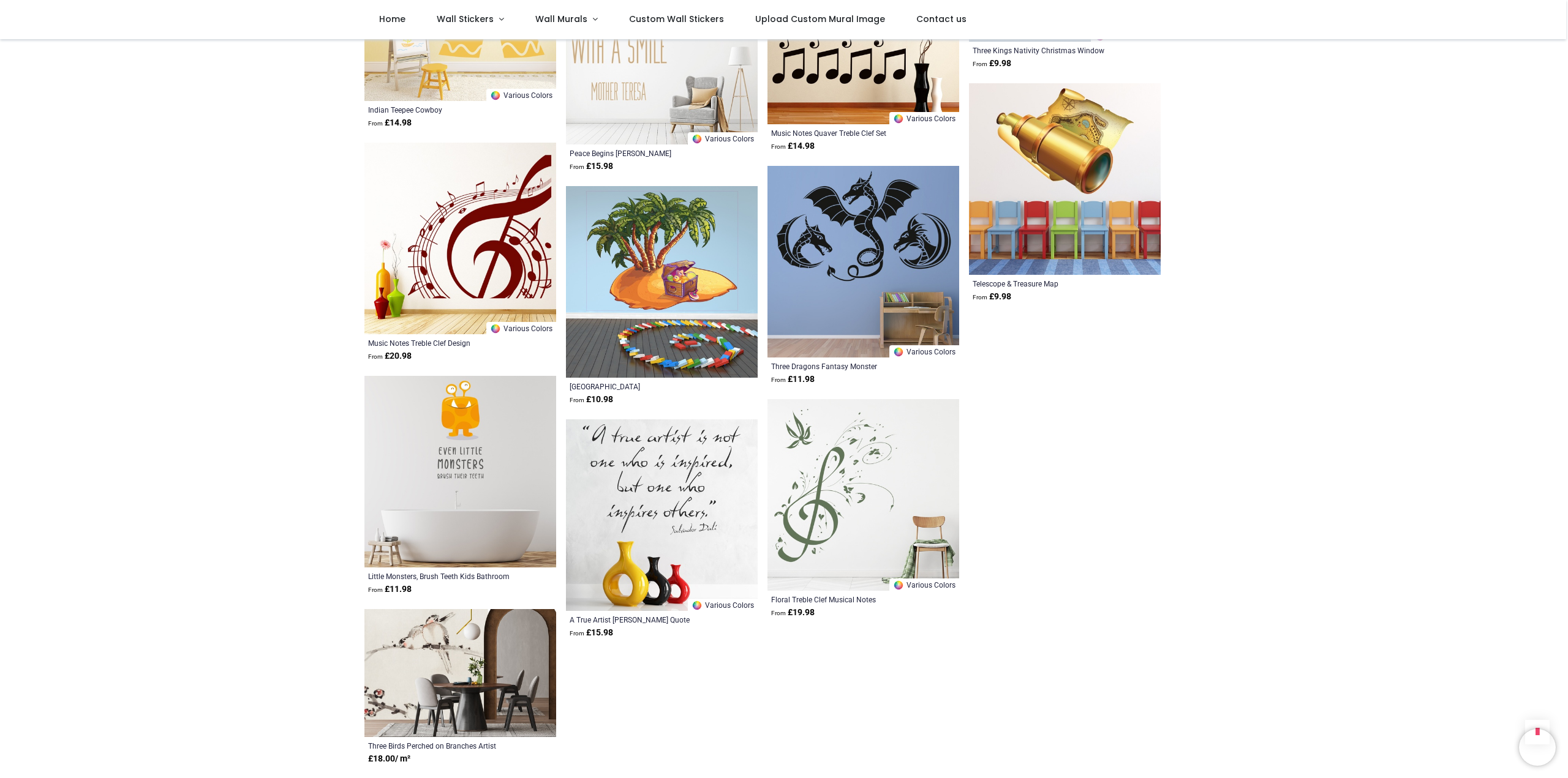
scroll to position [24815, 0]
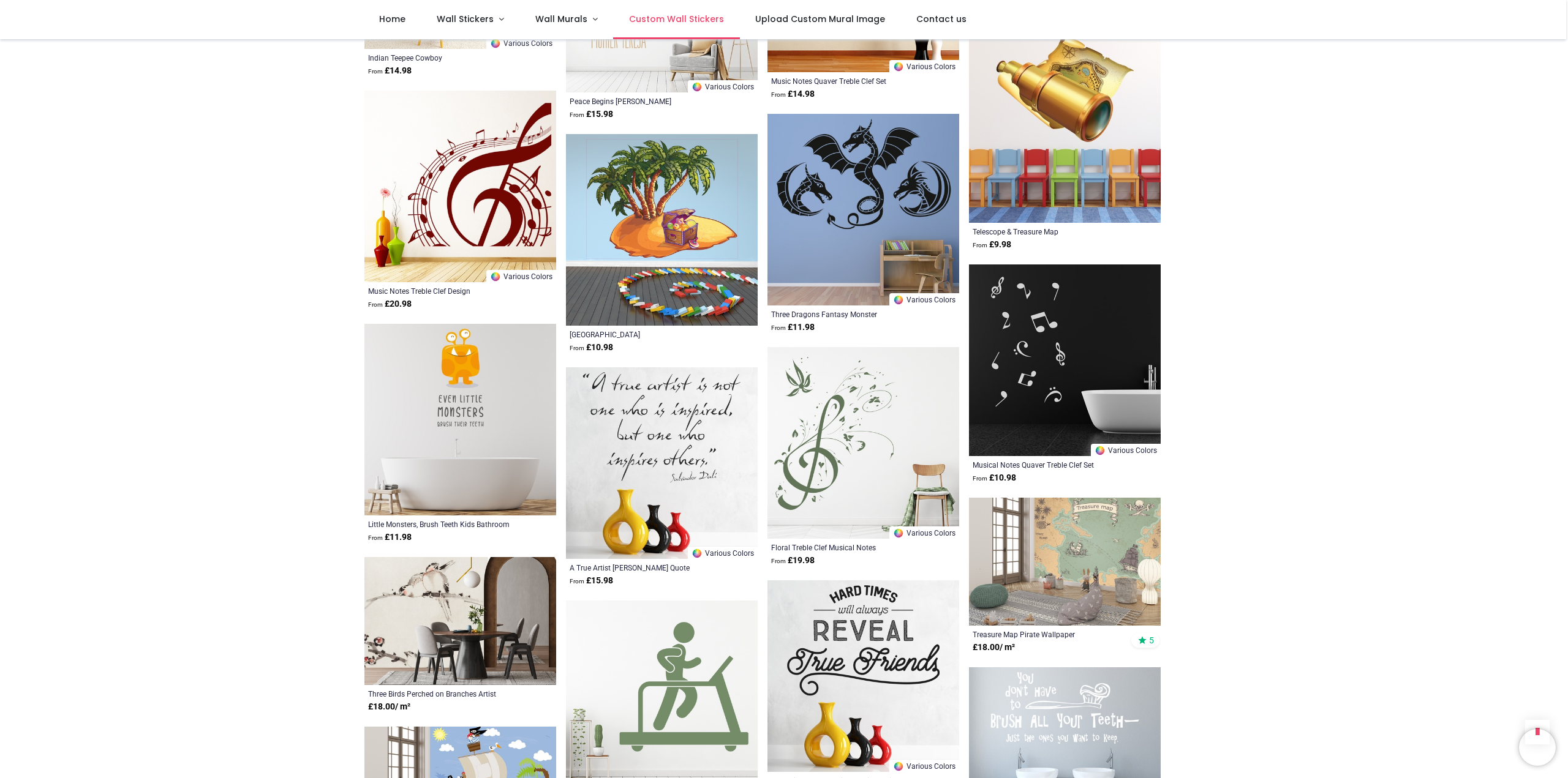
click at [663, 18] on span "Custom Wall Stickers" at bounding box center [677, 19] width 95 height 12
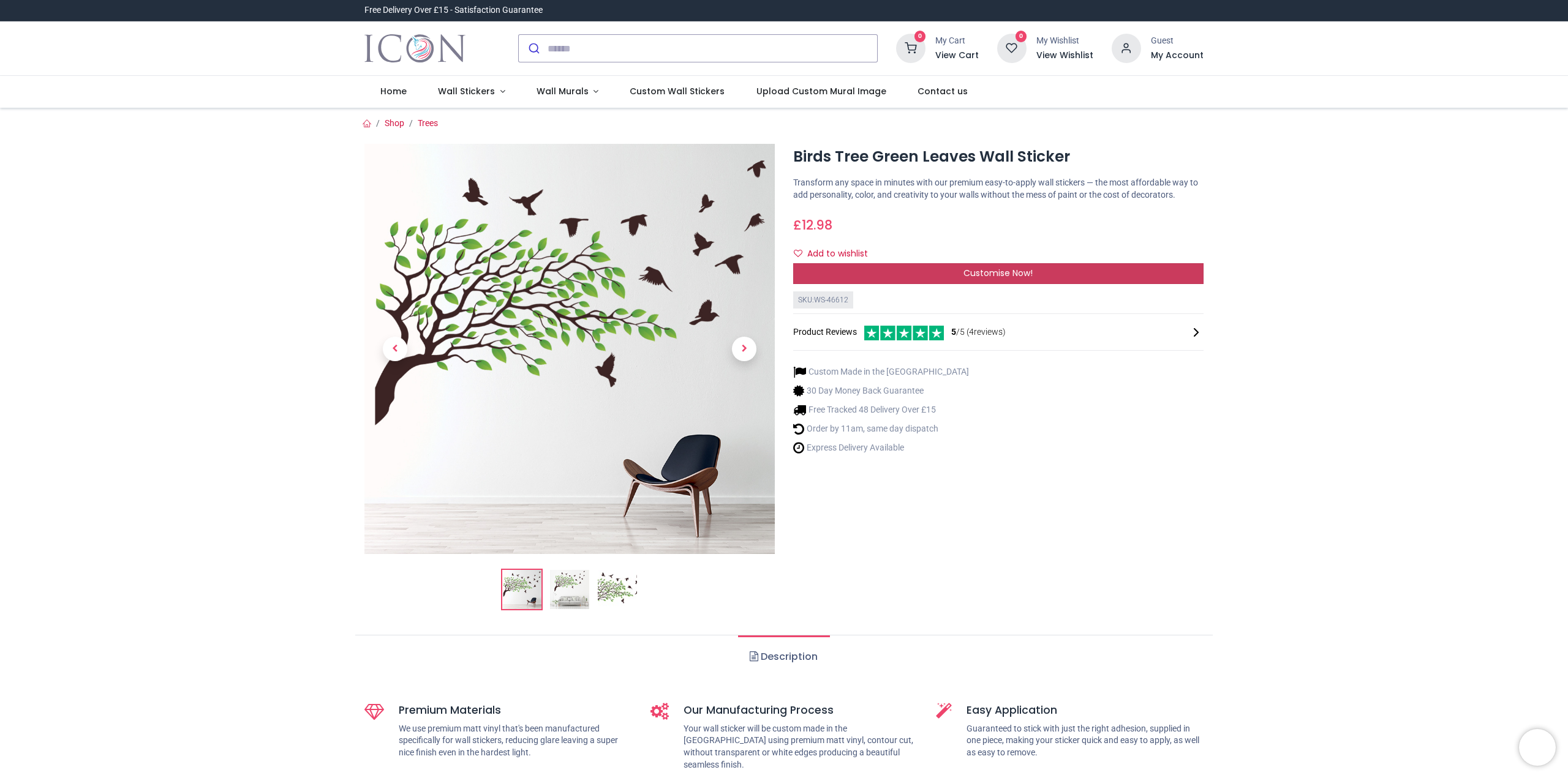
click at [1026, 275] on span "Customise Now!" at bounding box center [998, 273] width 69 height 12
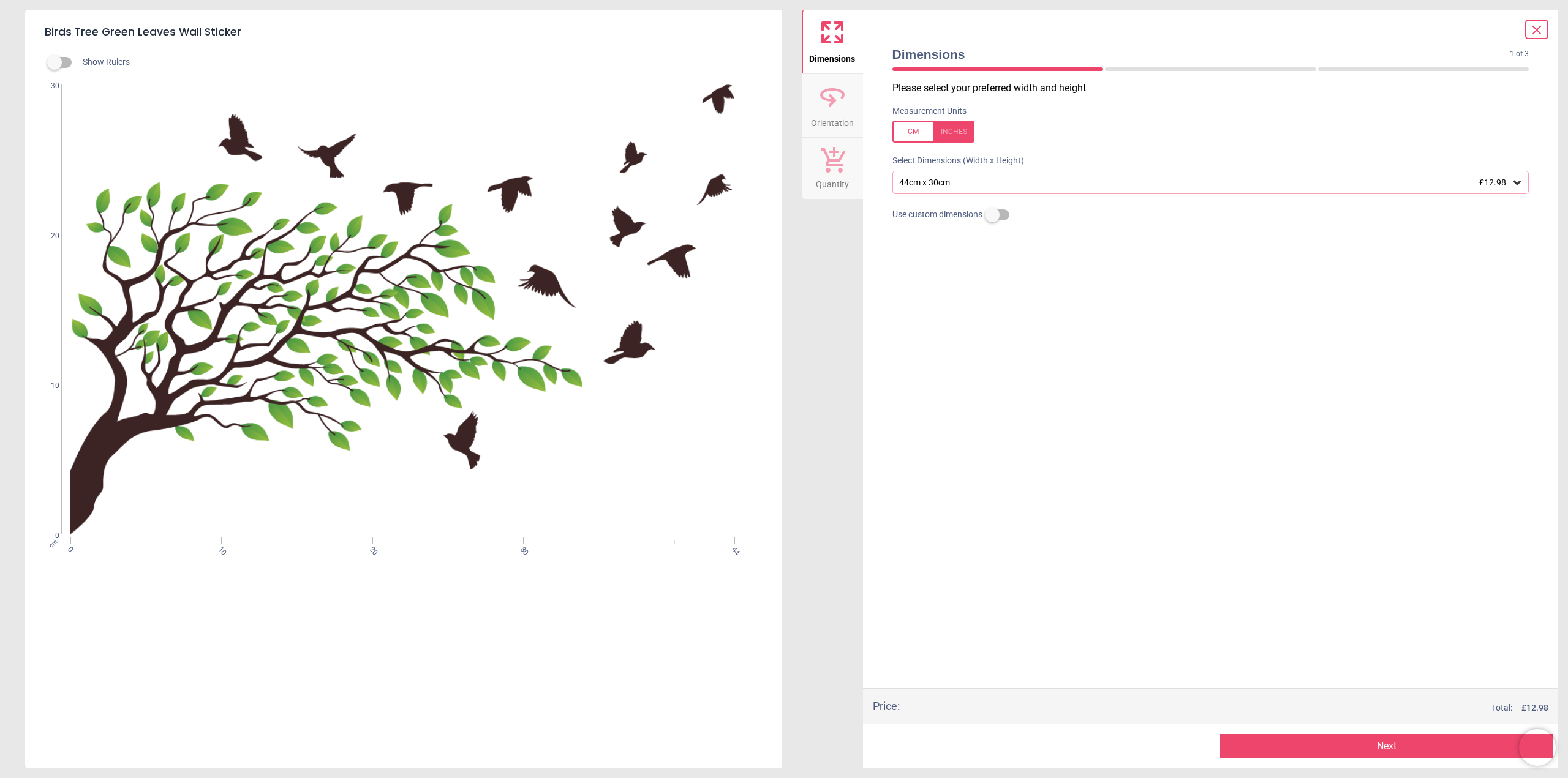
click at [1498, 187] on span "£12.98" at bounding box center [1493, 182] width 27 height 10
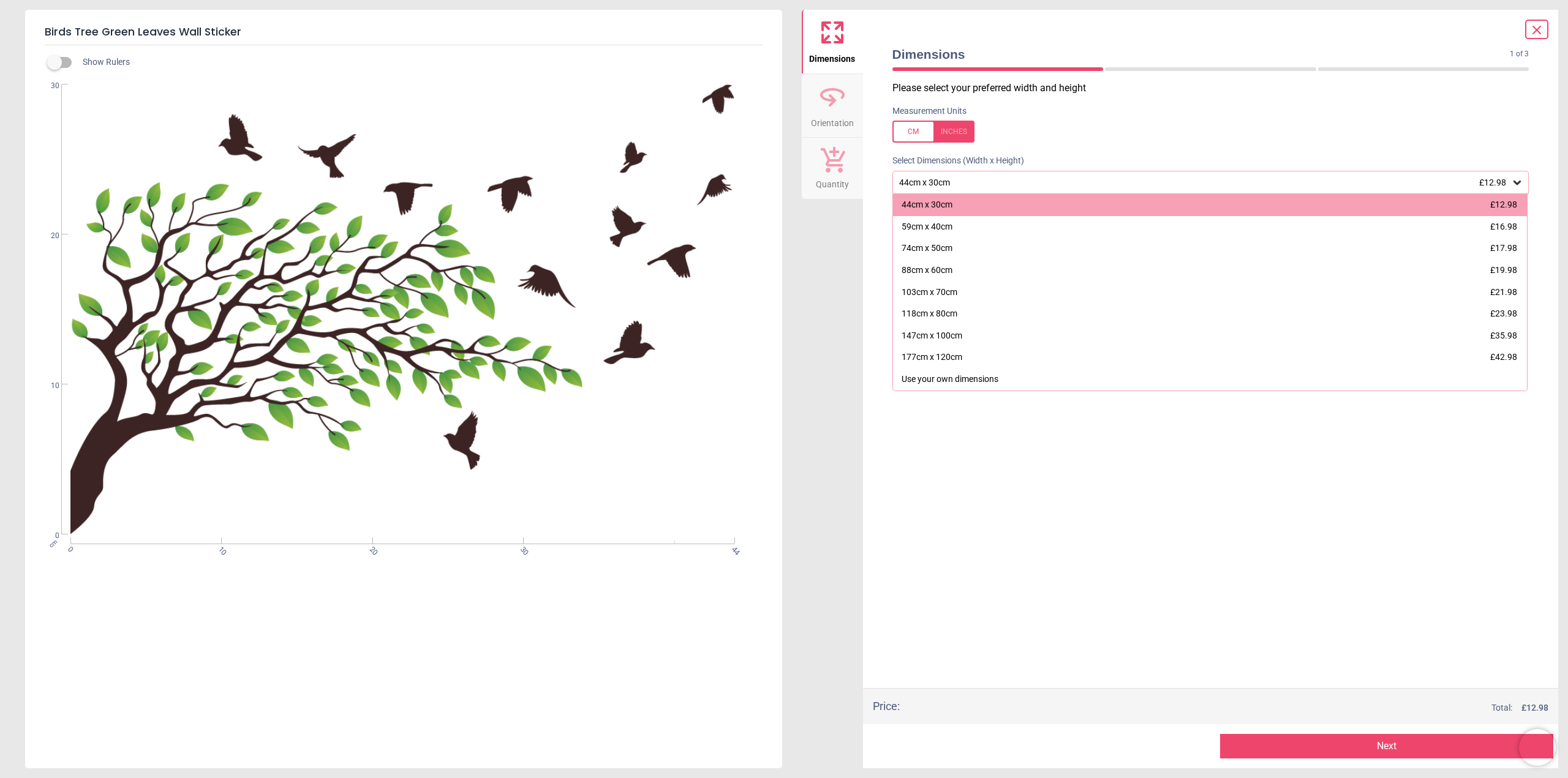
click at [1047, 533] on div "Please select your preferred width and height Measurement Units Select Dimensio…" at bounding box center [1211, 385] width 657 height 607
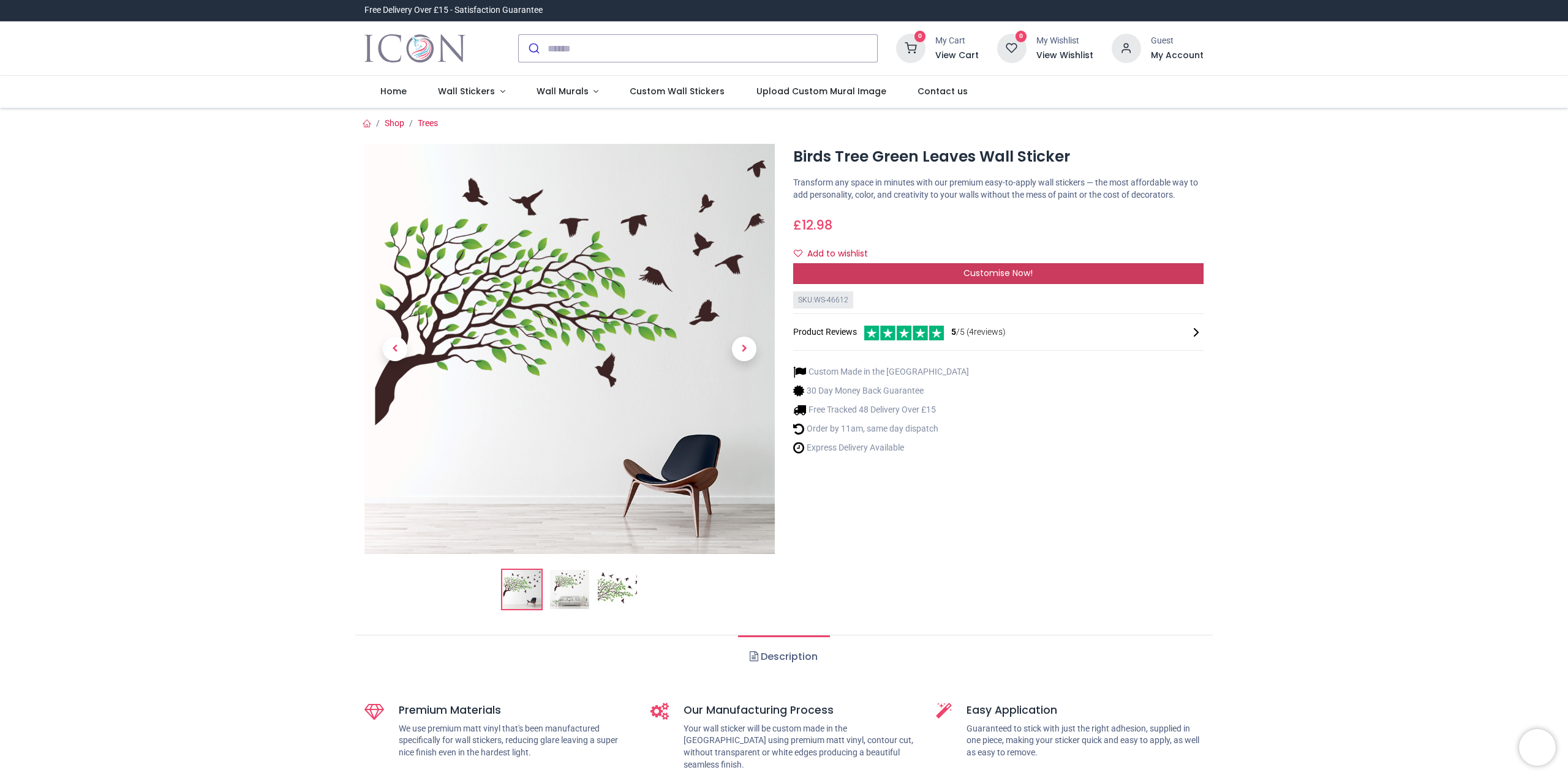
click at [1004, 271] on span "Customise Now!" at bounding box center [998, 273] width 69 height 12
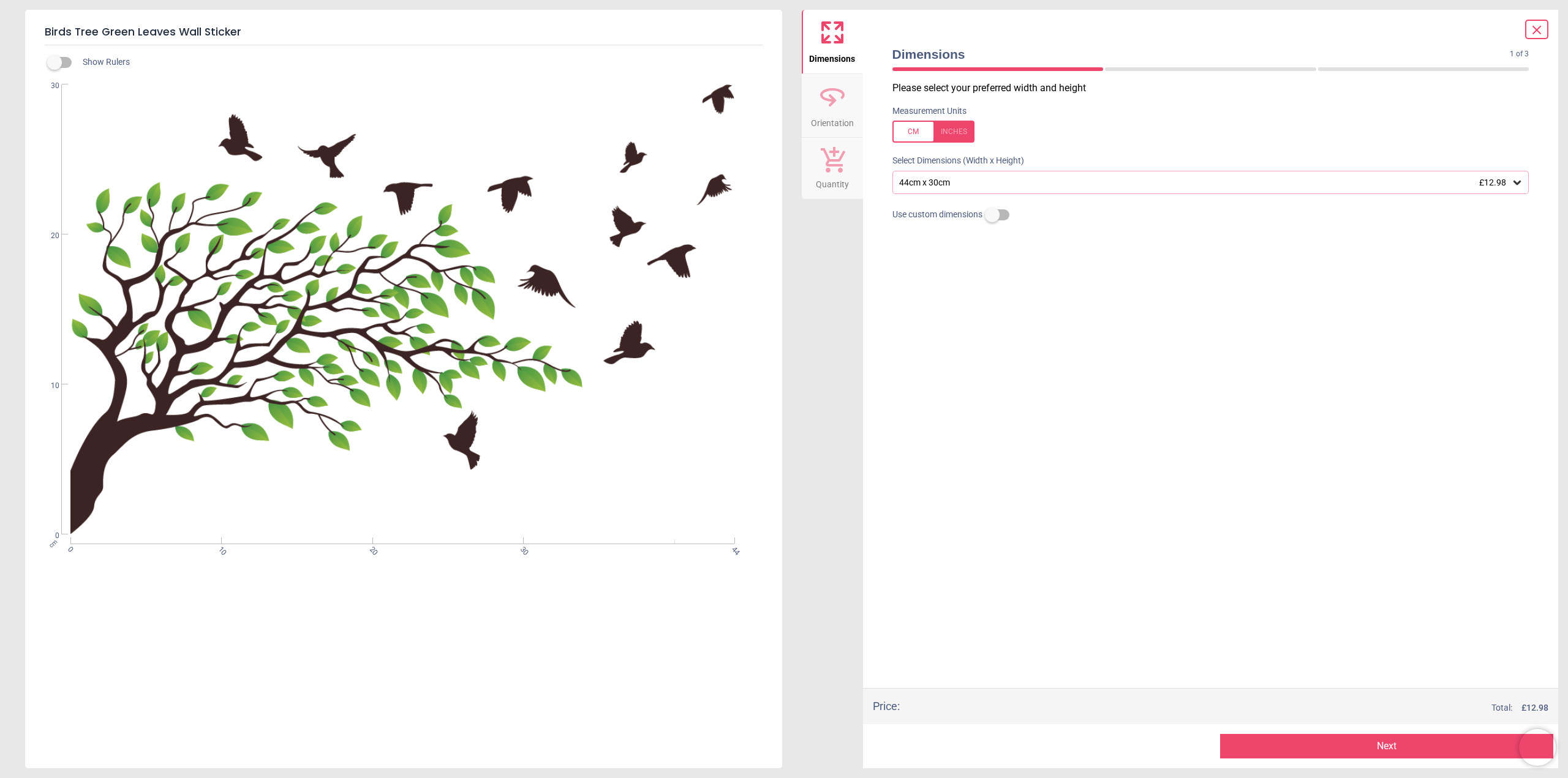
click at [992, 215] on label at bounding box center [992, 215] width 0 height 0
click at [992, 188] on label at bounding box center [992, 188] width 0 height 0
click at [839, 118] on span "Orientation" at bounding box center [833, 121] width 43 height 18
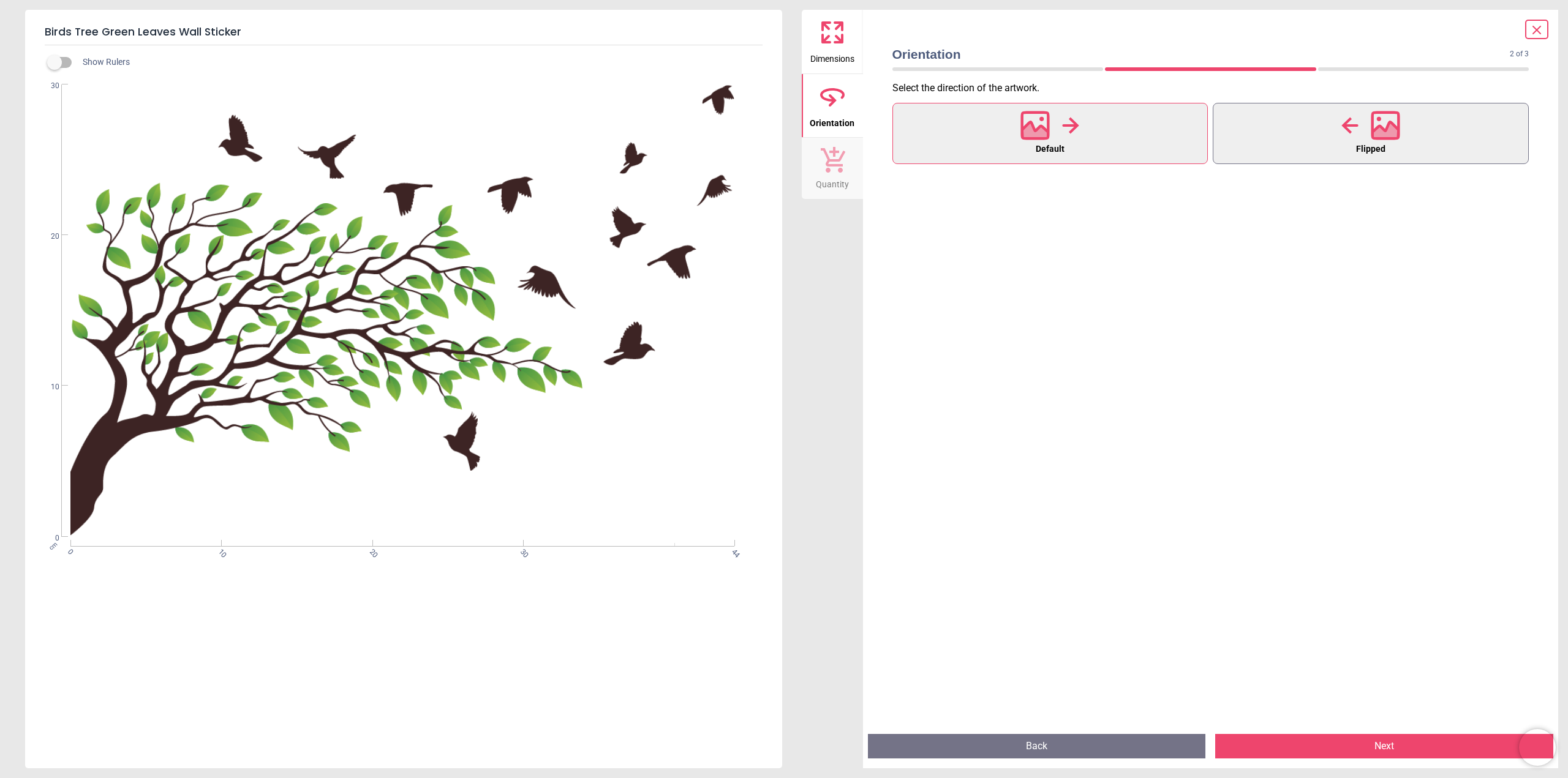
click at [1364, 146] on span "Flipped" at bounding box center [1371, 150] width 30 height 16
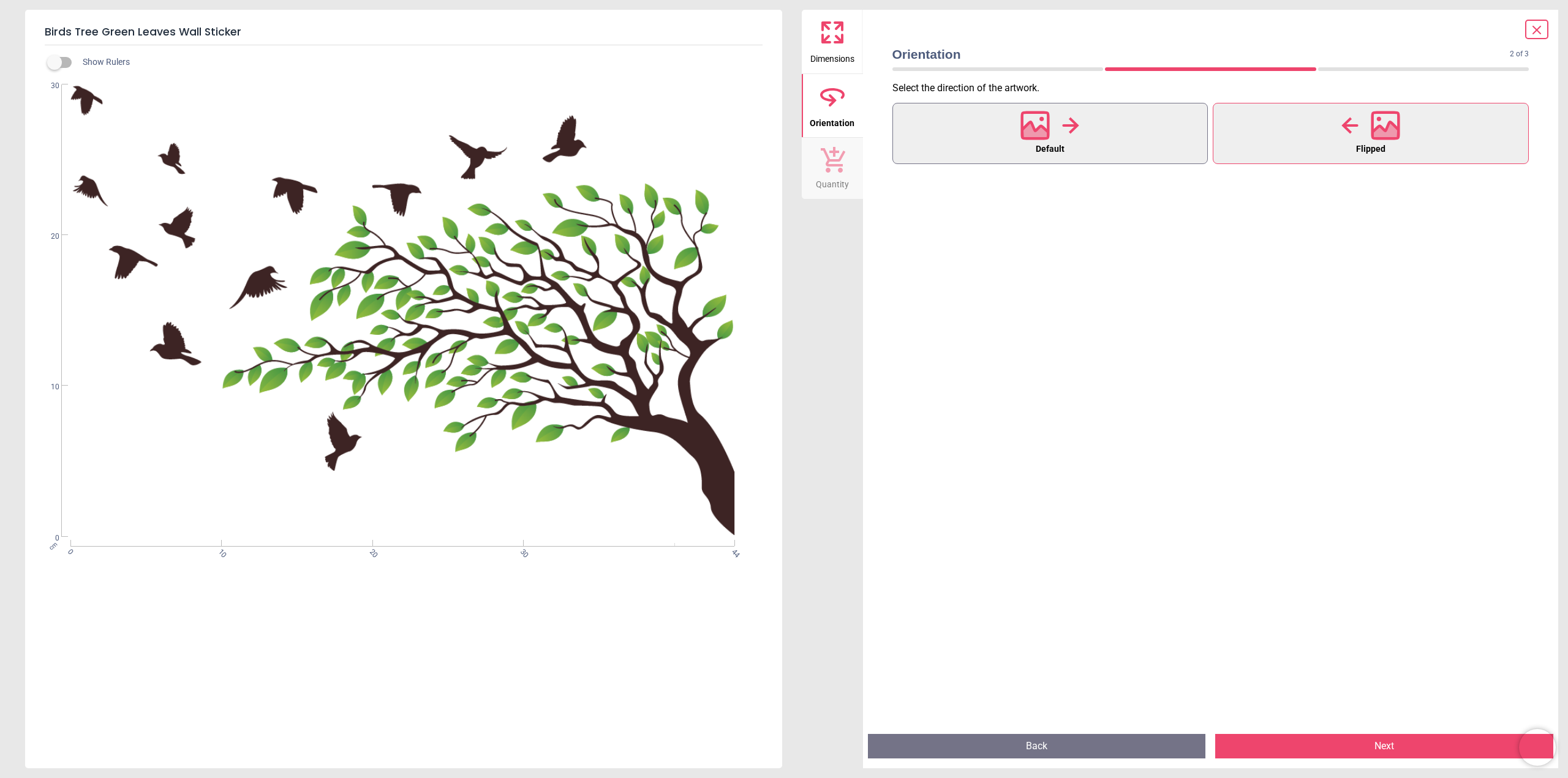
click at [1088, 147] on button "Default" at bounding box center [1050, 133] width 316 height 61
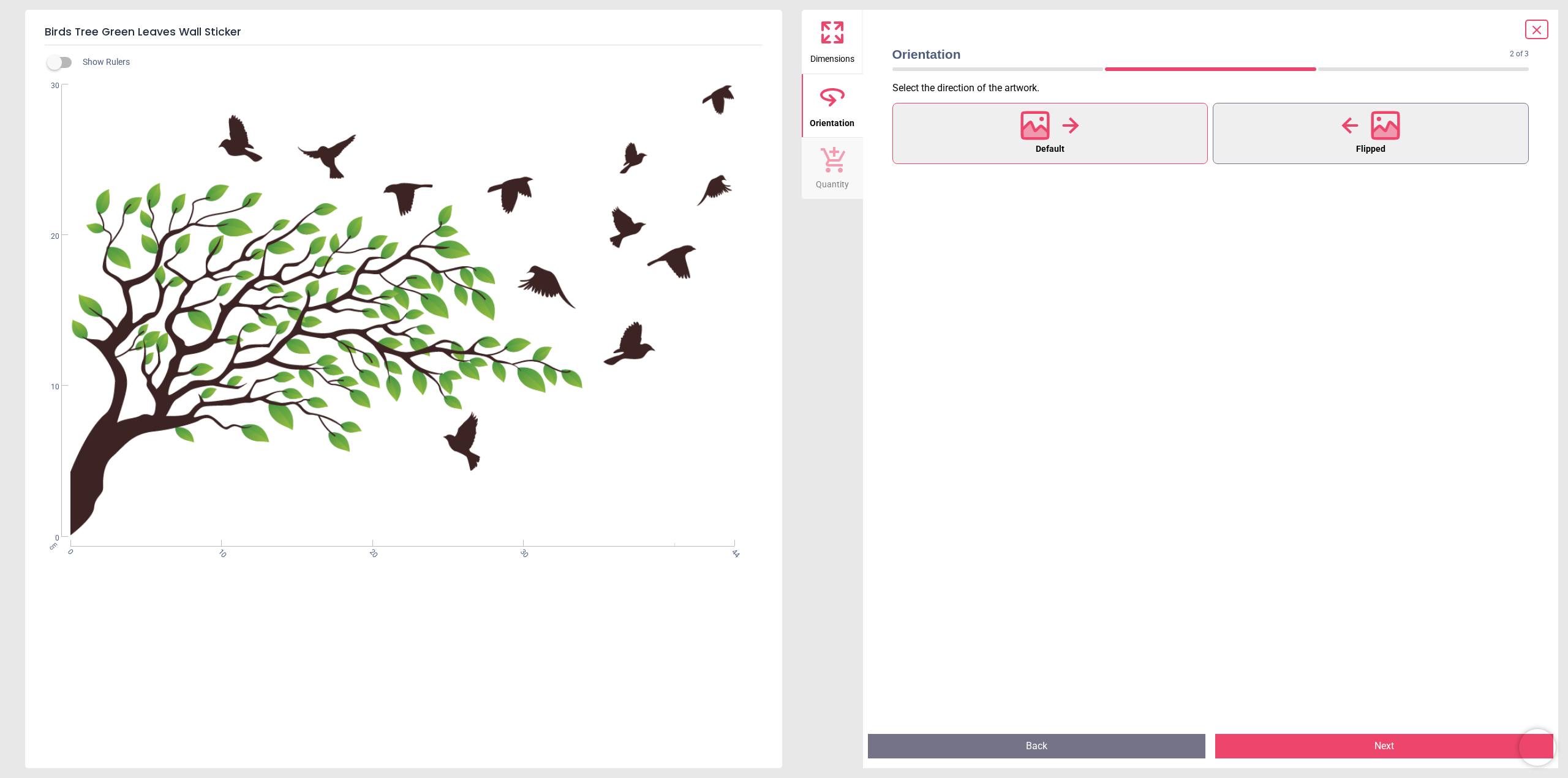
click at [1320, 138] on button "Flipped" at bounding box center [1370, 133] width 316 height 61
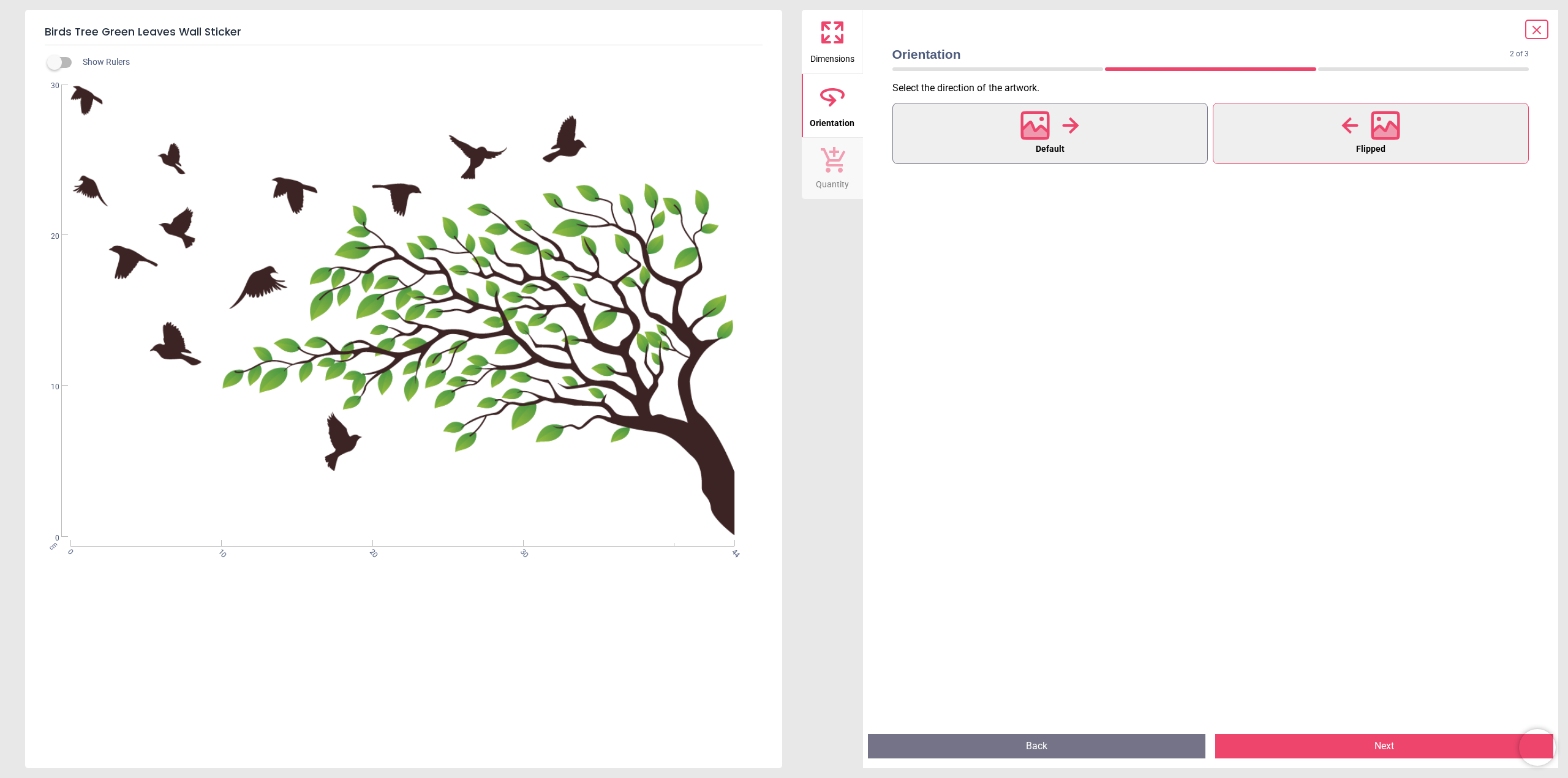
click at [1102, 140] on button "Default" at bounding box center [1050, 133] width 316 height 61
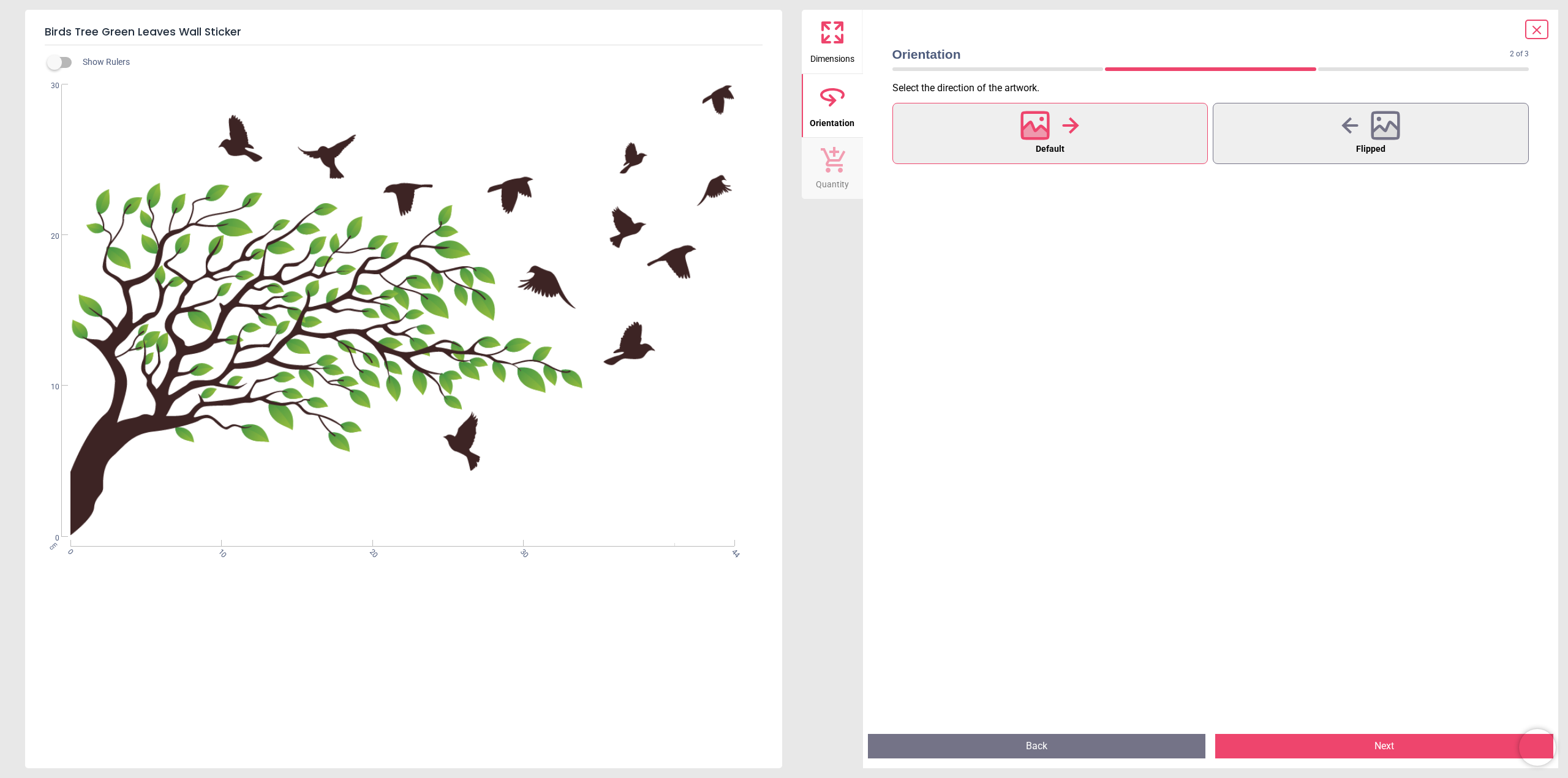
click at [1380, 739] on button "Next" at bounding box center [1384, 747] width 338 height 25
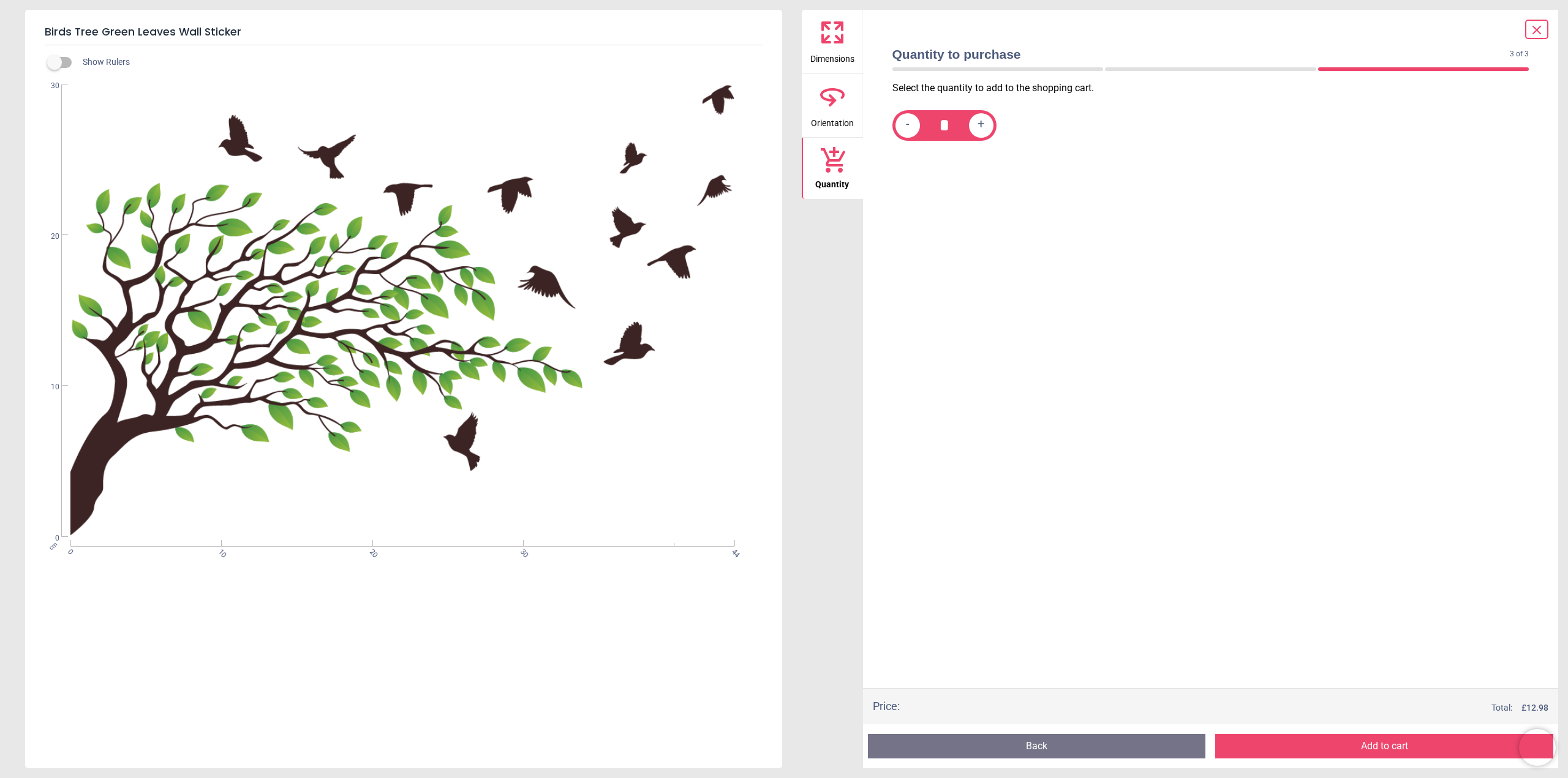
click at [1088, 740] on button "Back" at bounding box center [1037, 747] width 338 height 25
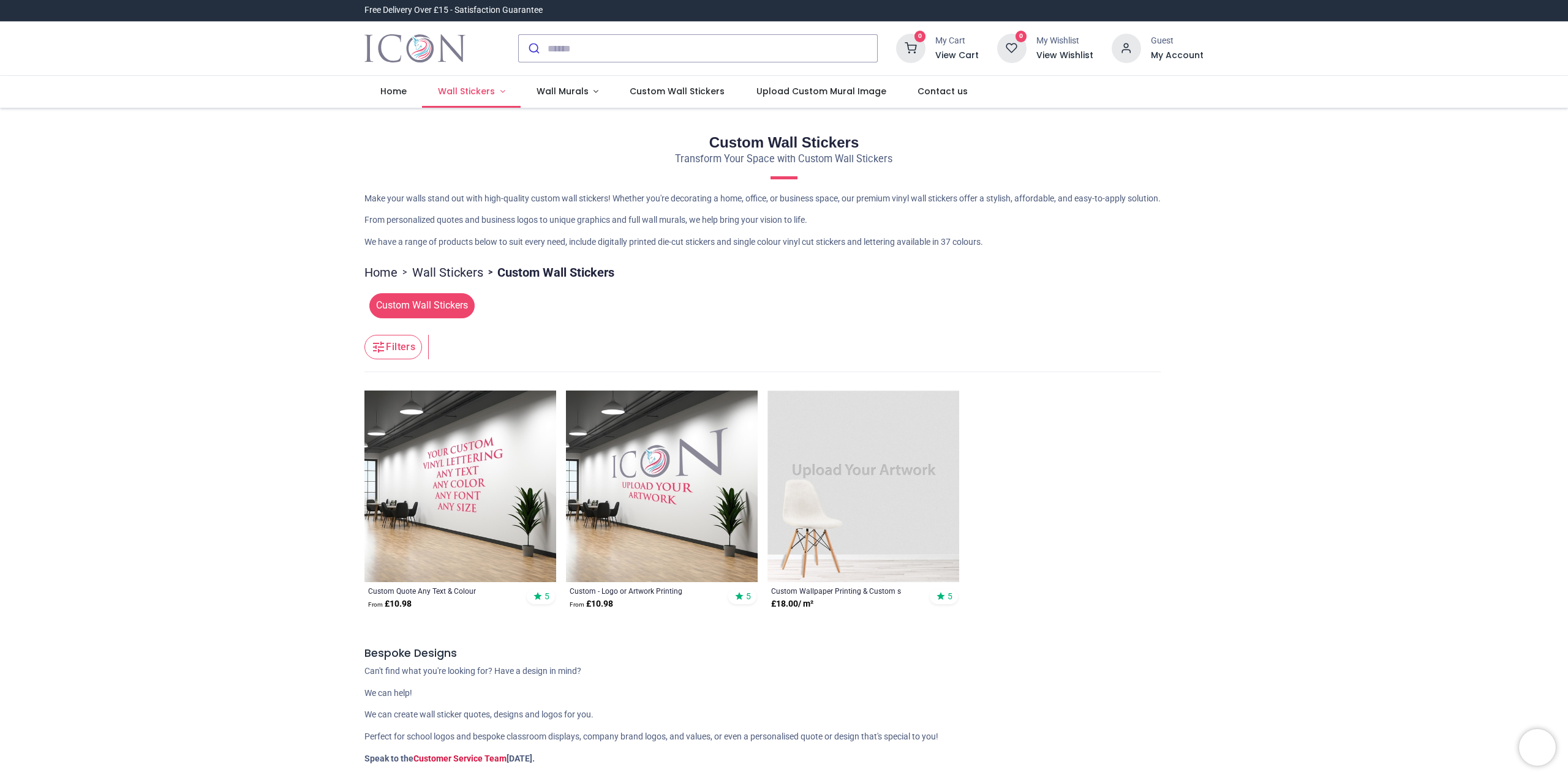
click at [473, 94] on span "Wall Stickers" at bounding box center [466, 91] width 57 height 12
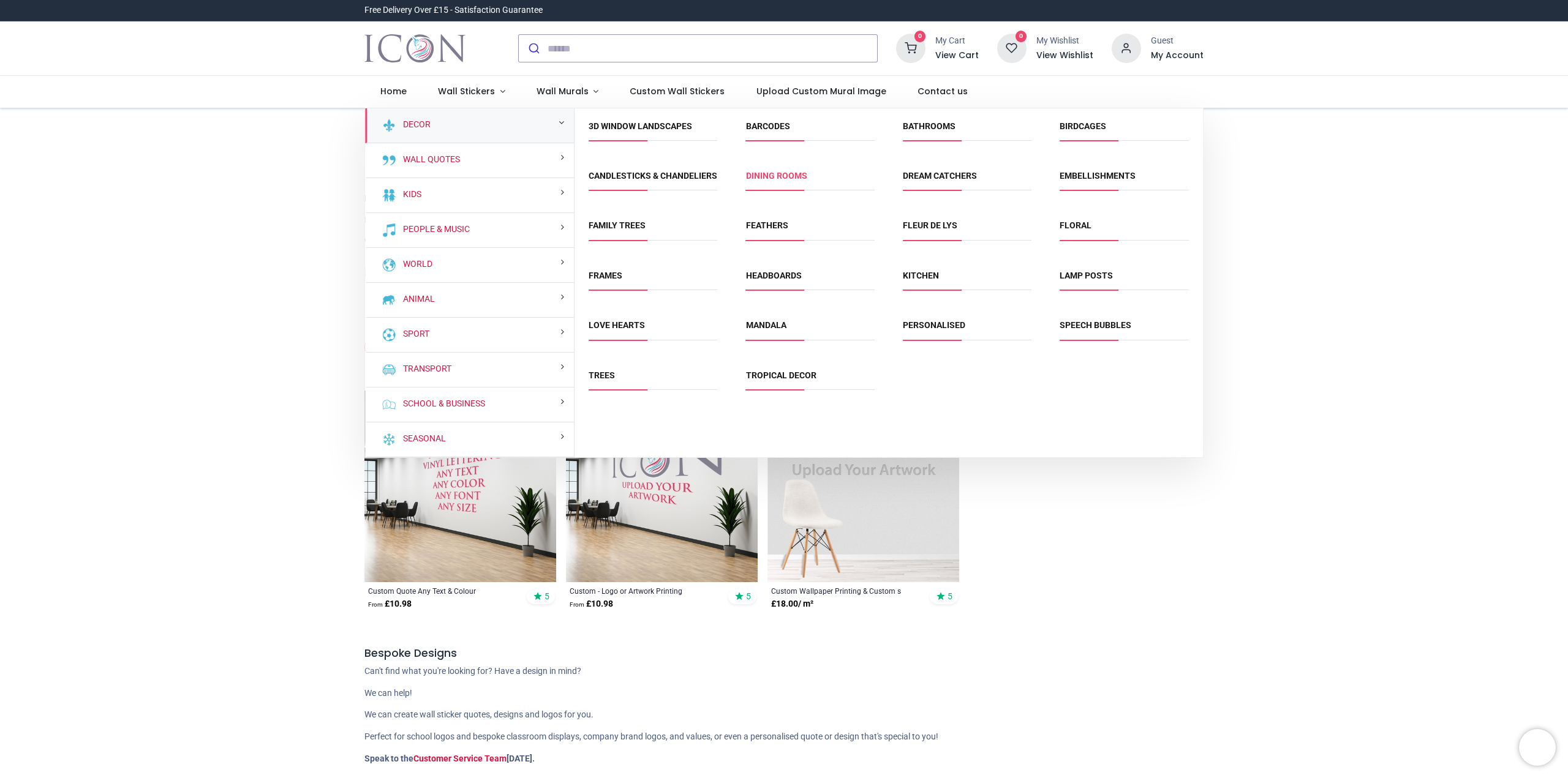
click at [788, 172] on link "Dining Rooms" at bounding box center [777, 176] width 61 height 10
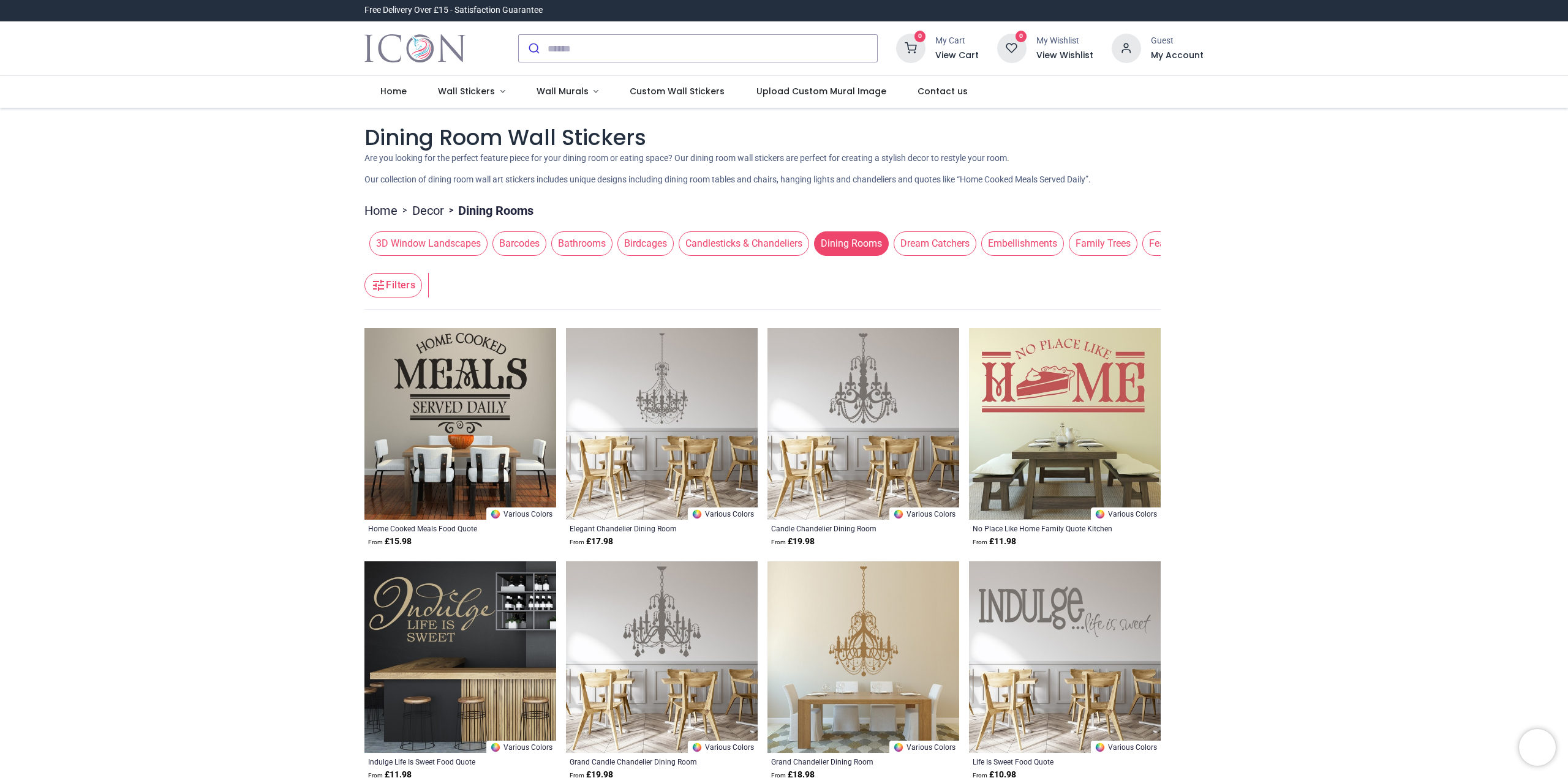
click at [1148, 244] on span "Feathers" at bounding box center [1168, 244] width 51 height 25
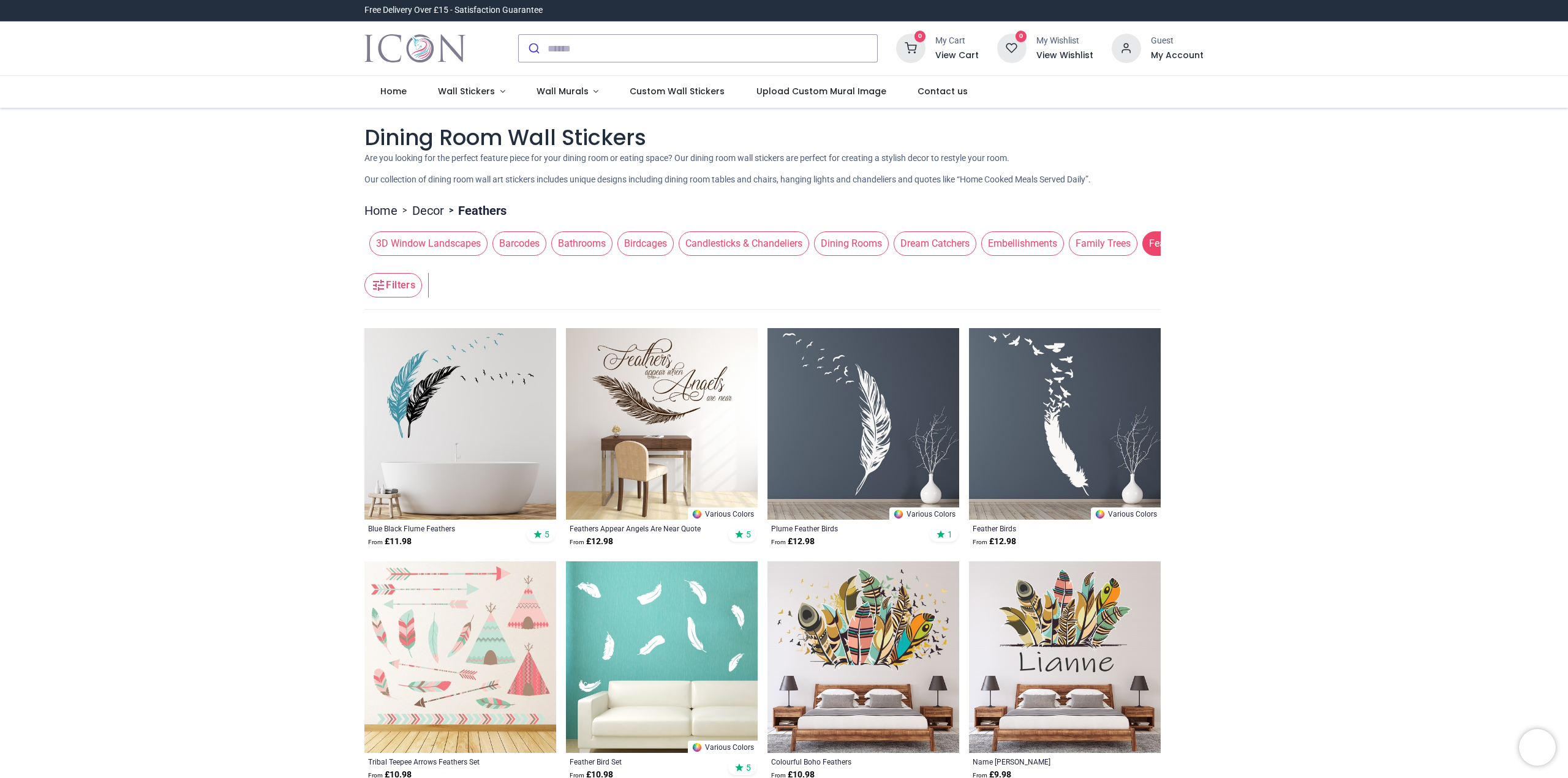
drag, startPoint x: 614, startPoint y: 263, endPoint x: 734, endPoint y: 278, distance: 120.9
click at [734, 278] on header "Filters Filters" at bounding box center [762, 286] width 796 height 49
click at [1025, 253] on span "Embellishments" at bounding box center [1022, 244] width 83 height 25
click at [1011, 241] on span "Embellishments" at bounding box center [1022, 244] width 83 height 25
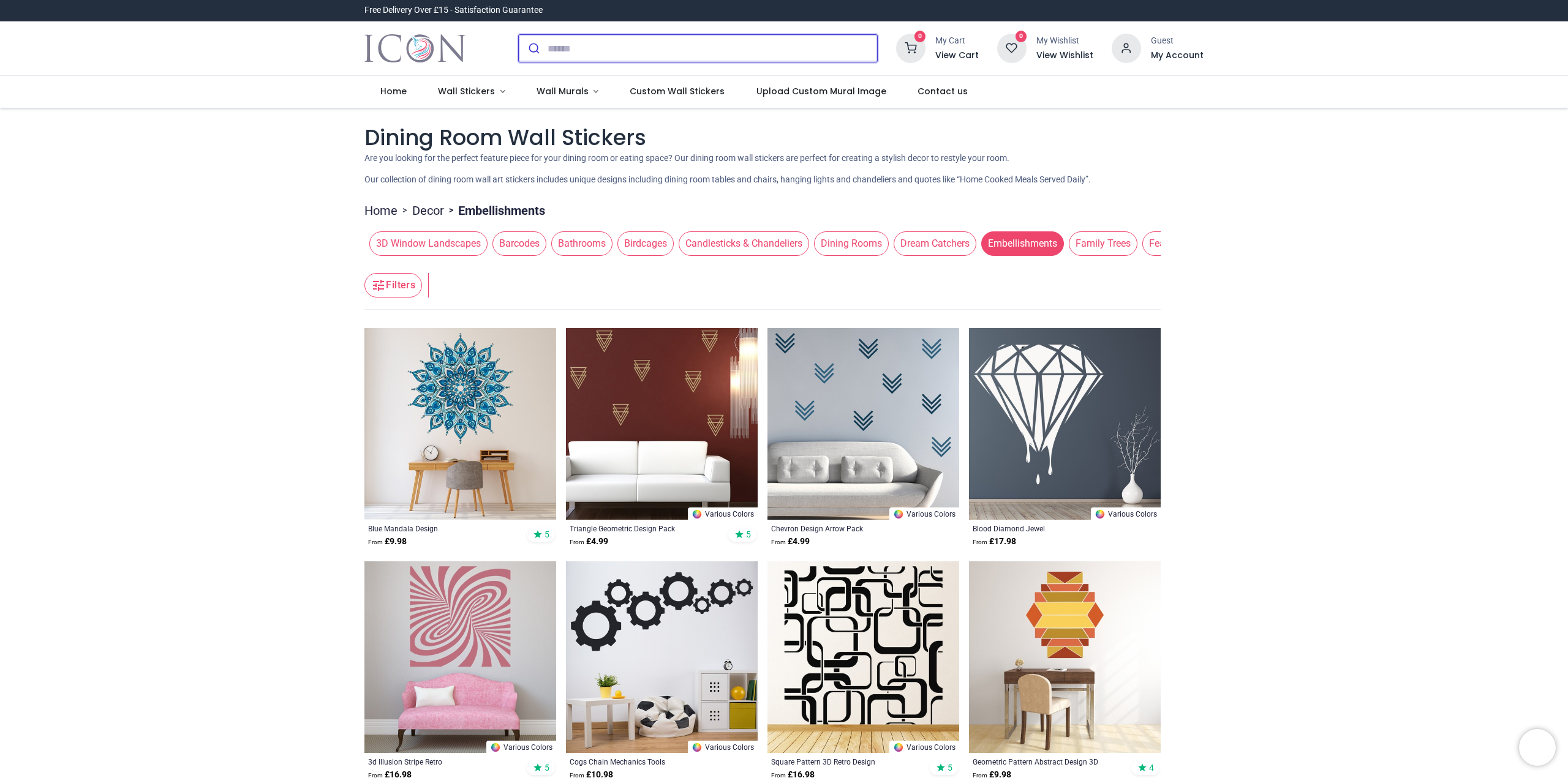
click at [549, 45] on input "search" at bounding box center [712, 49] width 329 height 27
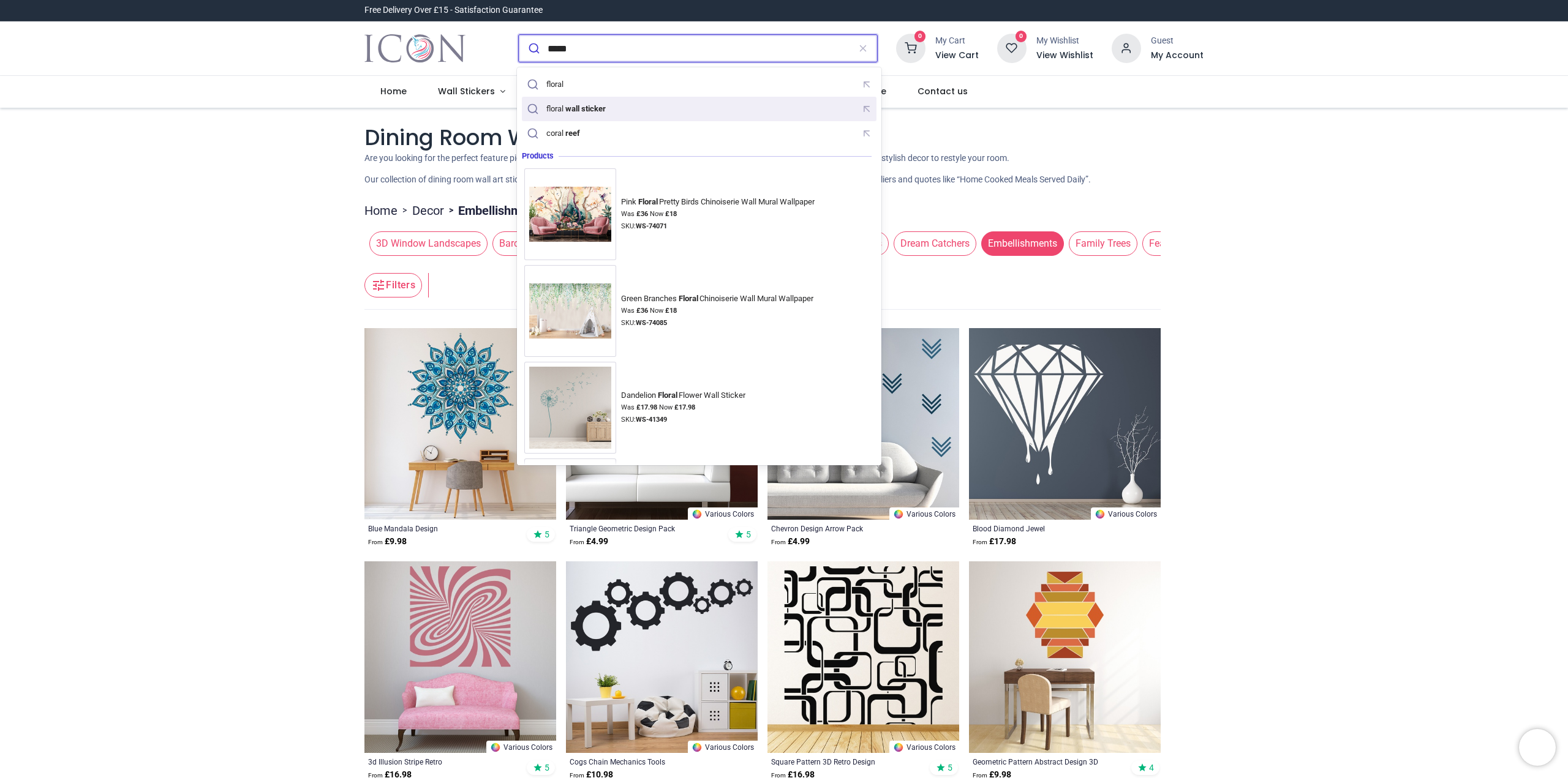
click at [575, 111] on mark "wall sticker" at bounding box center [585, 108] width 44 height 12
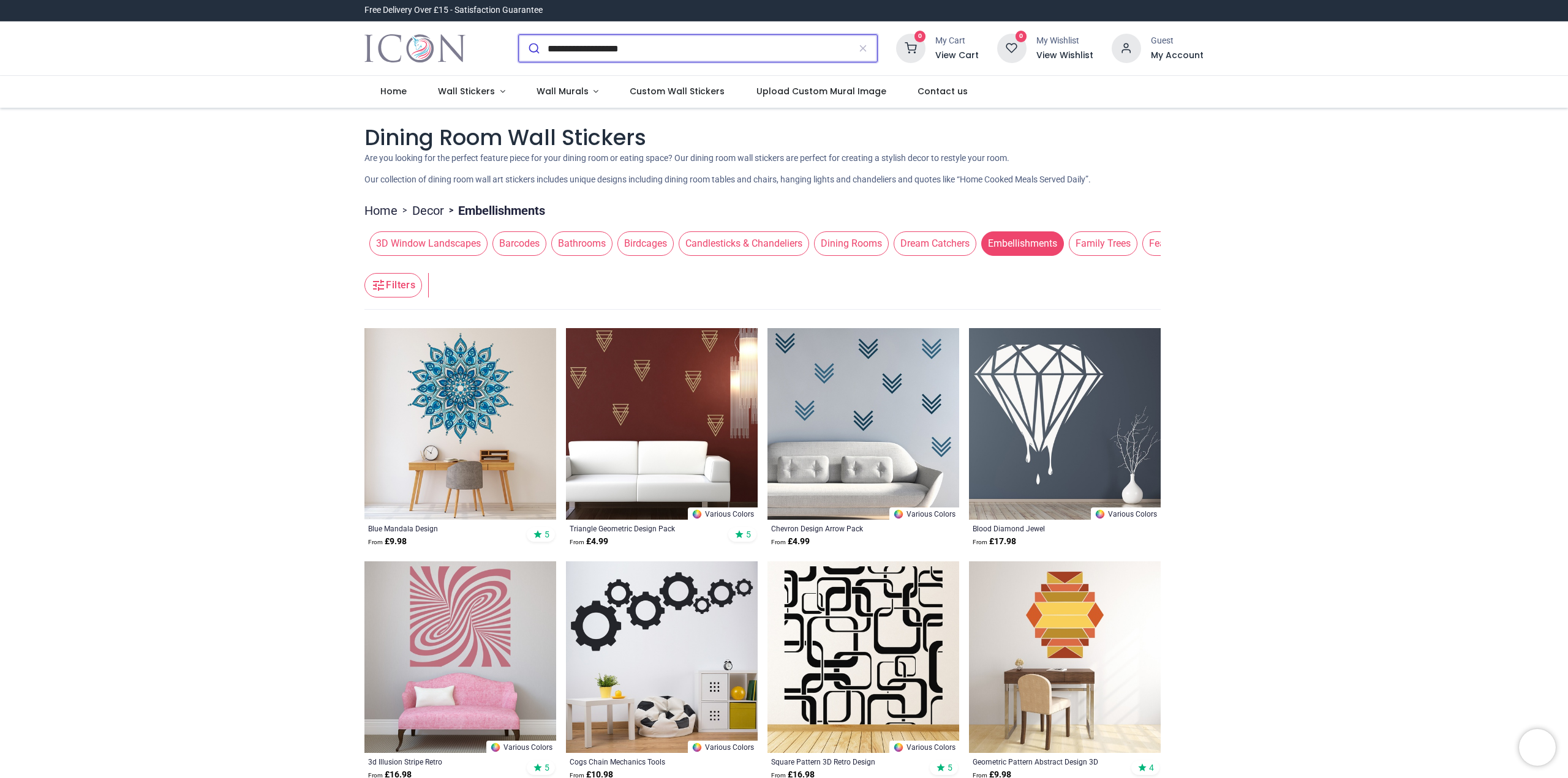
type input "**********"
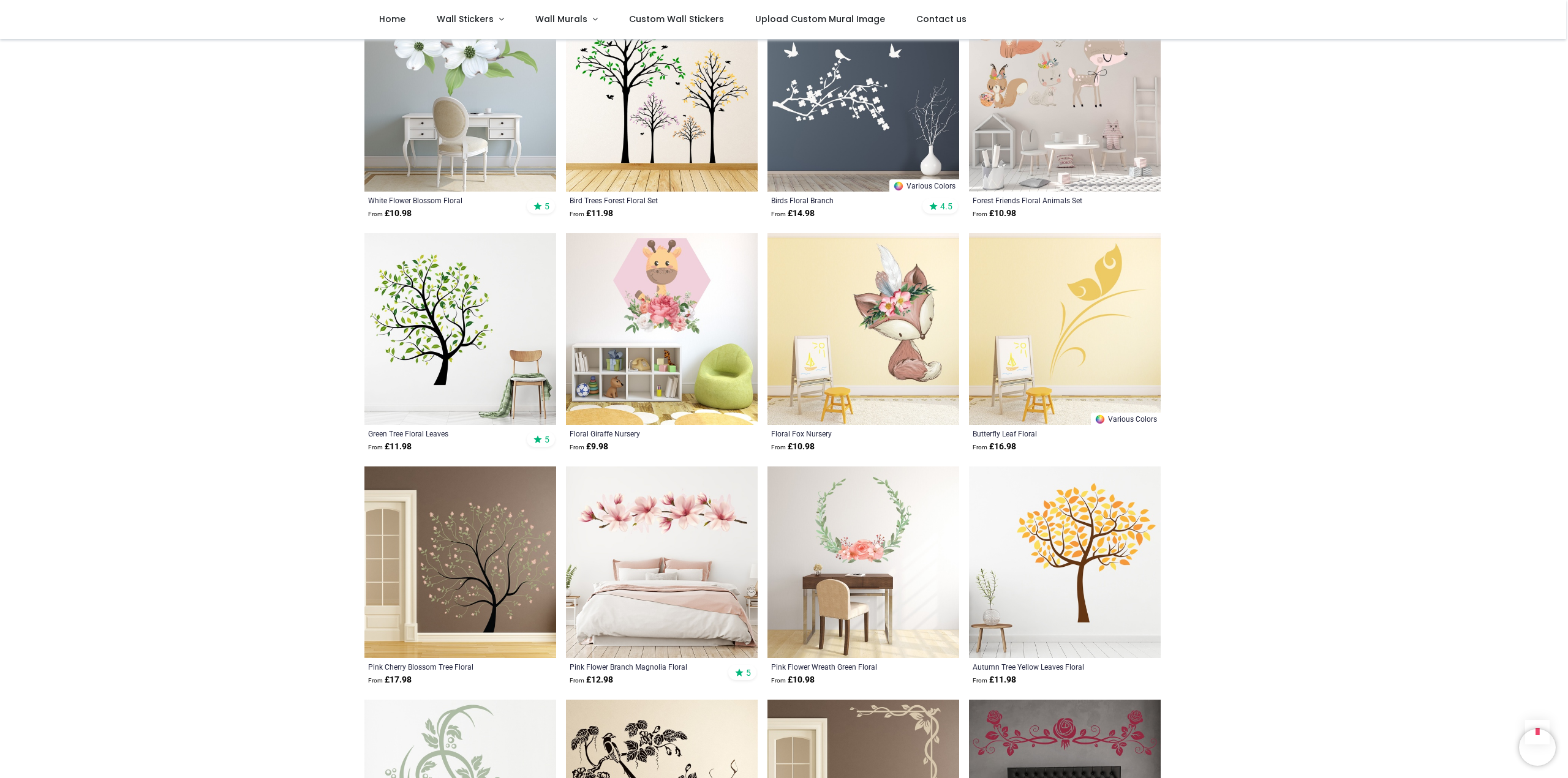
scroll to position [816, 0]
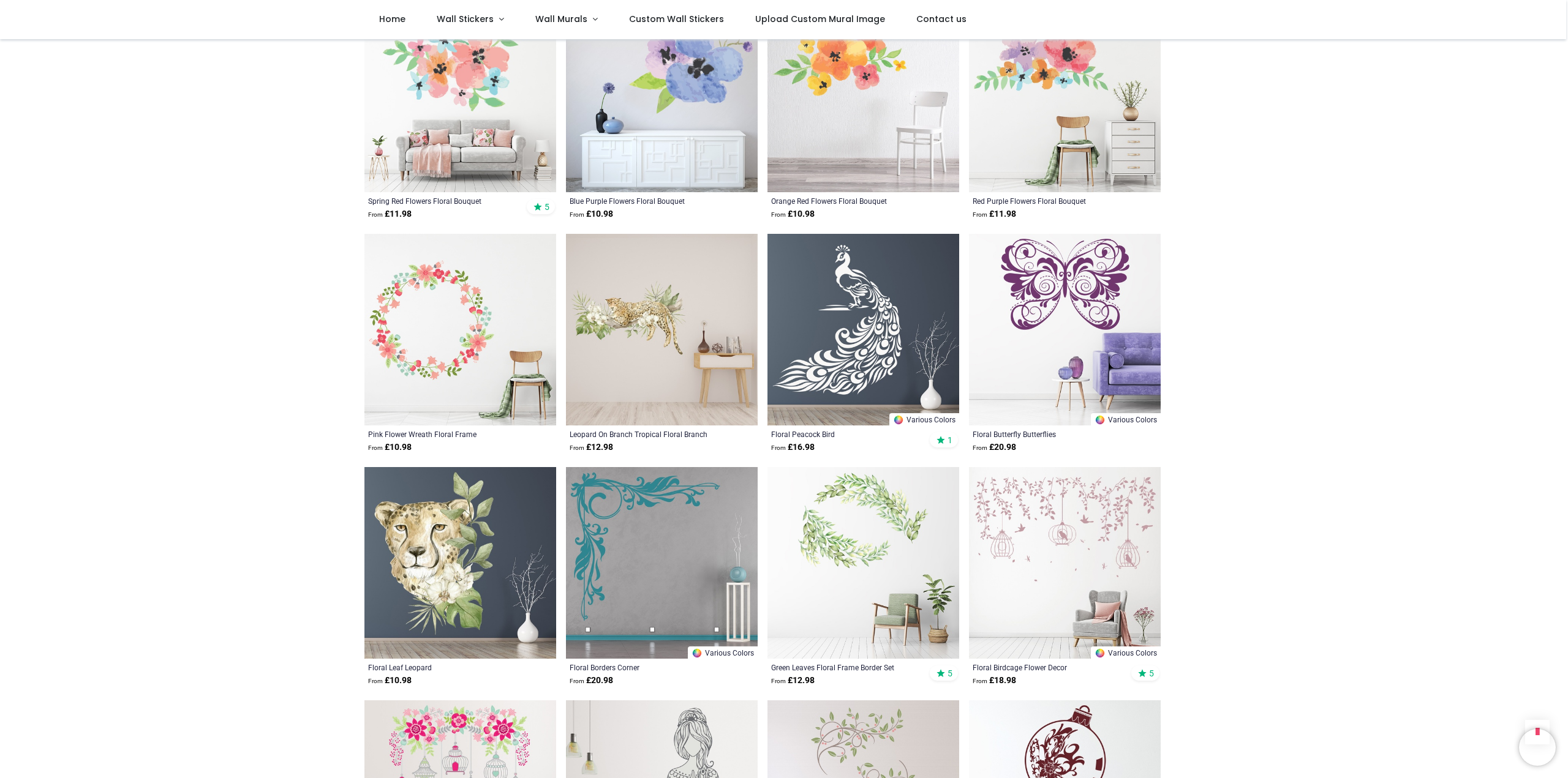
scroll to position [2449, 0]
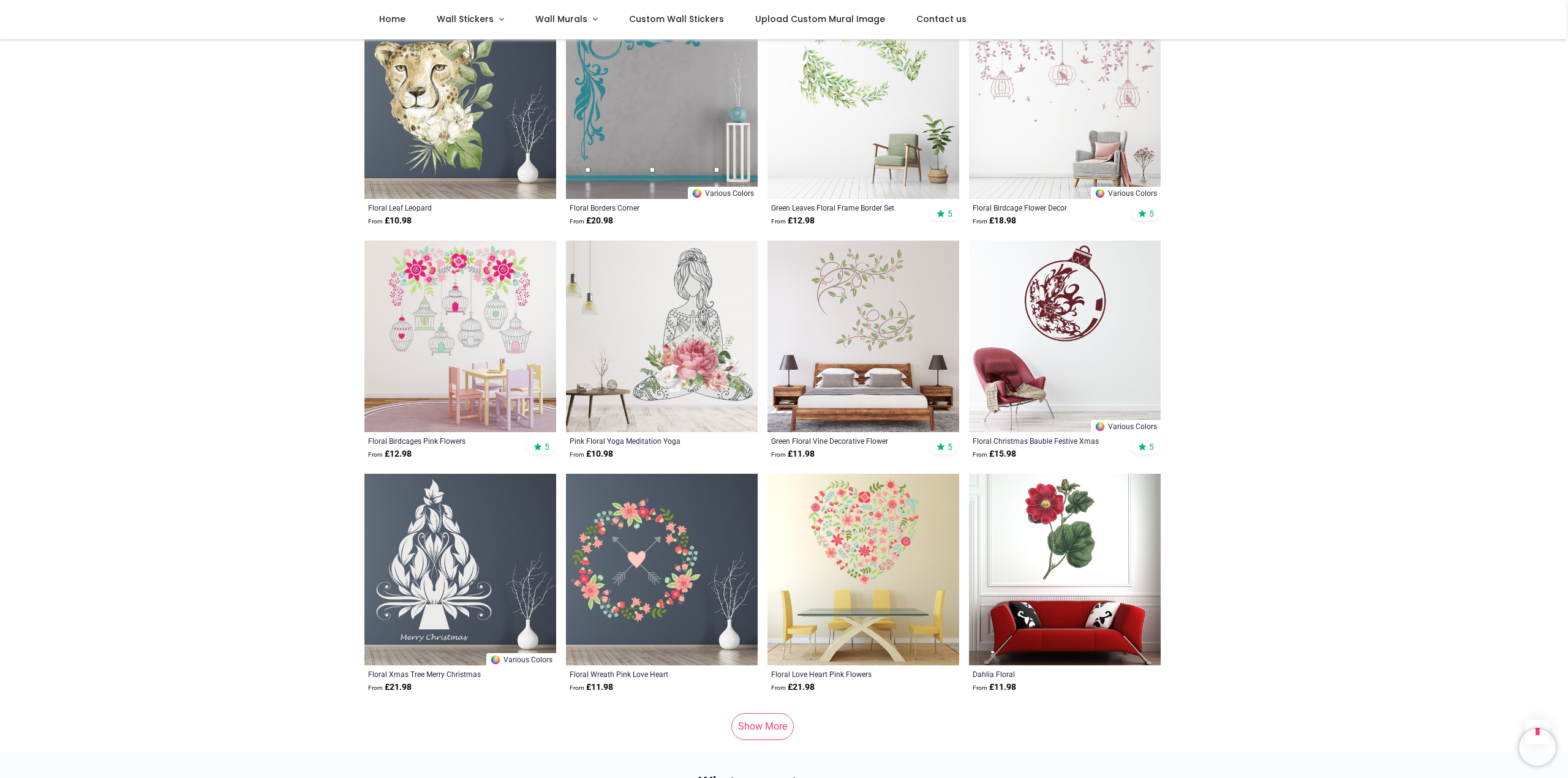
scroll to position [2775, 0]
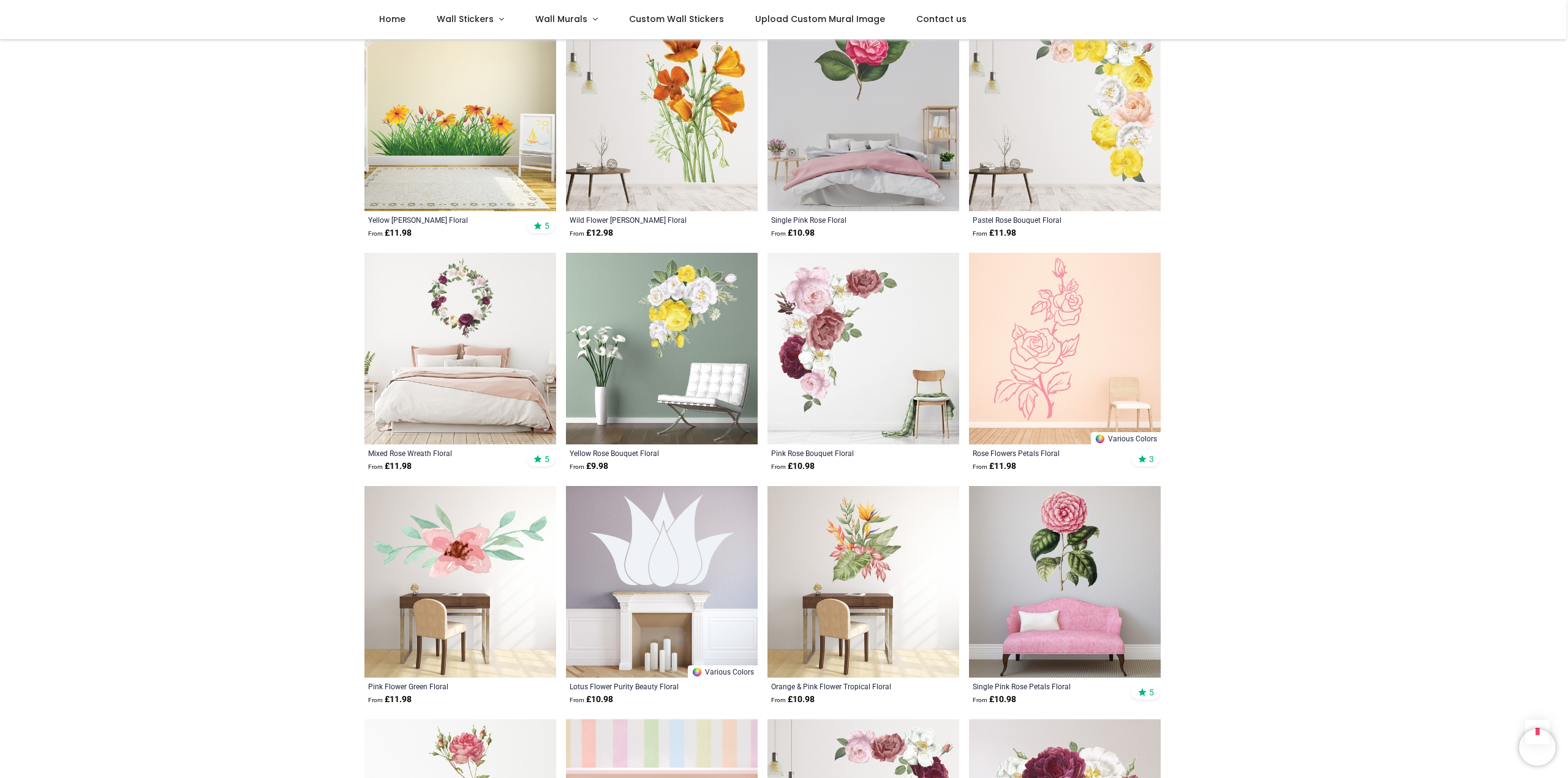
scroll to position [3918, 0]
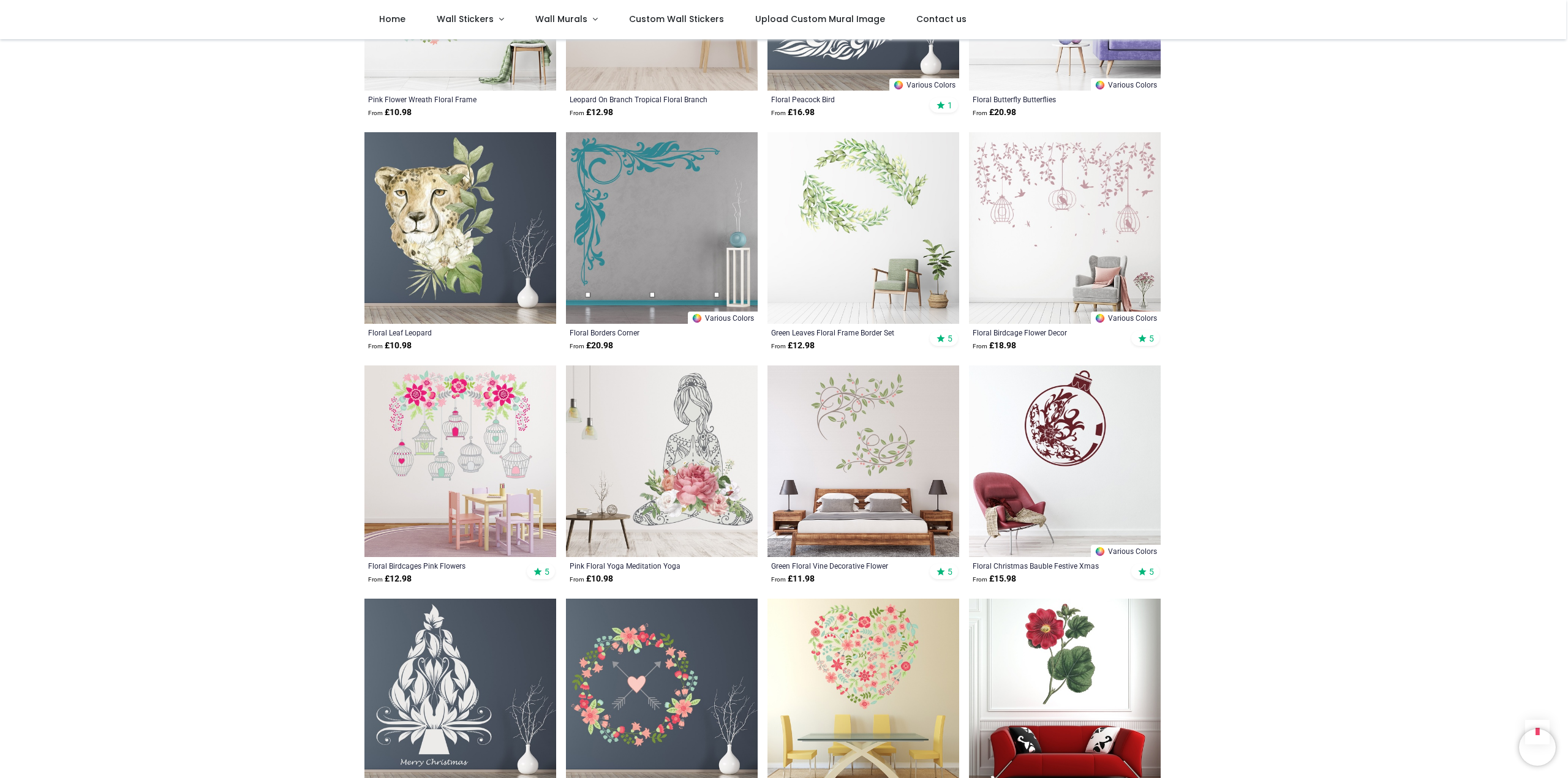
scroll to position [2612, 0]
